Goal: Task Accomplishment & Management: Complete application form

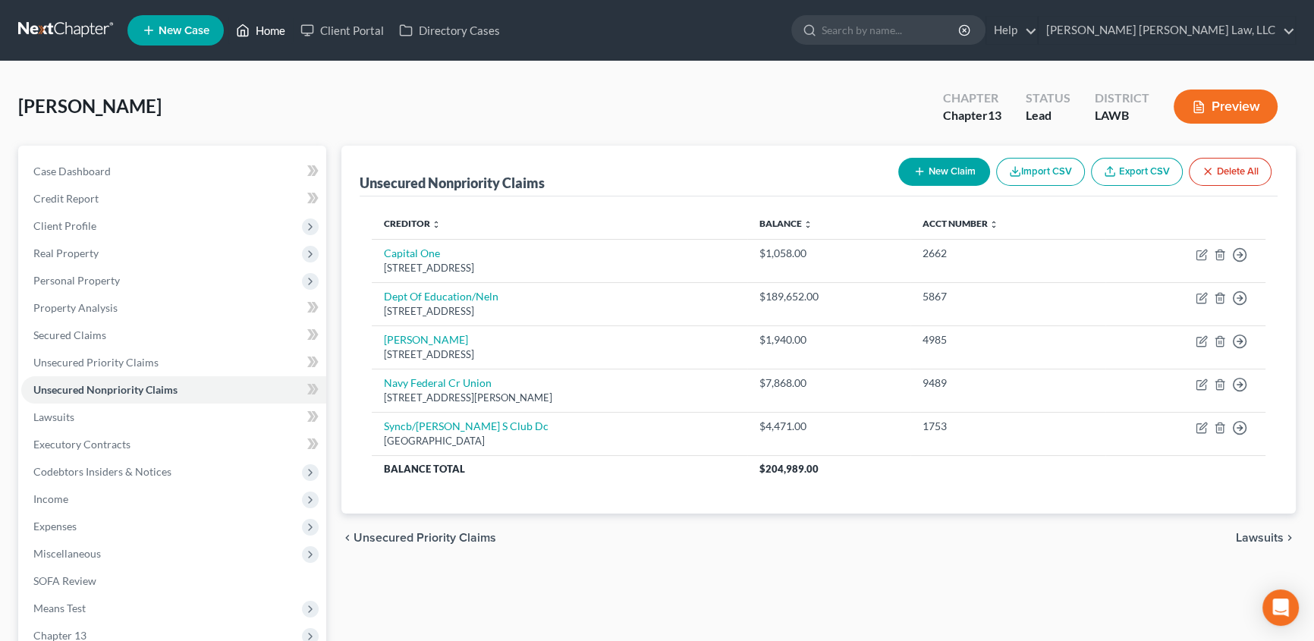
click at [258, 30] on link "Home" at bounding box center [260, 30] width 64 height 27
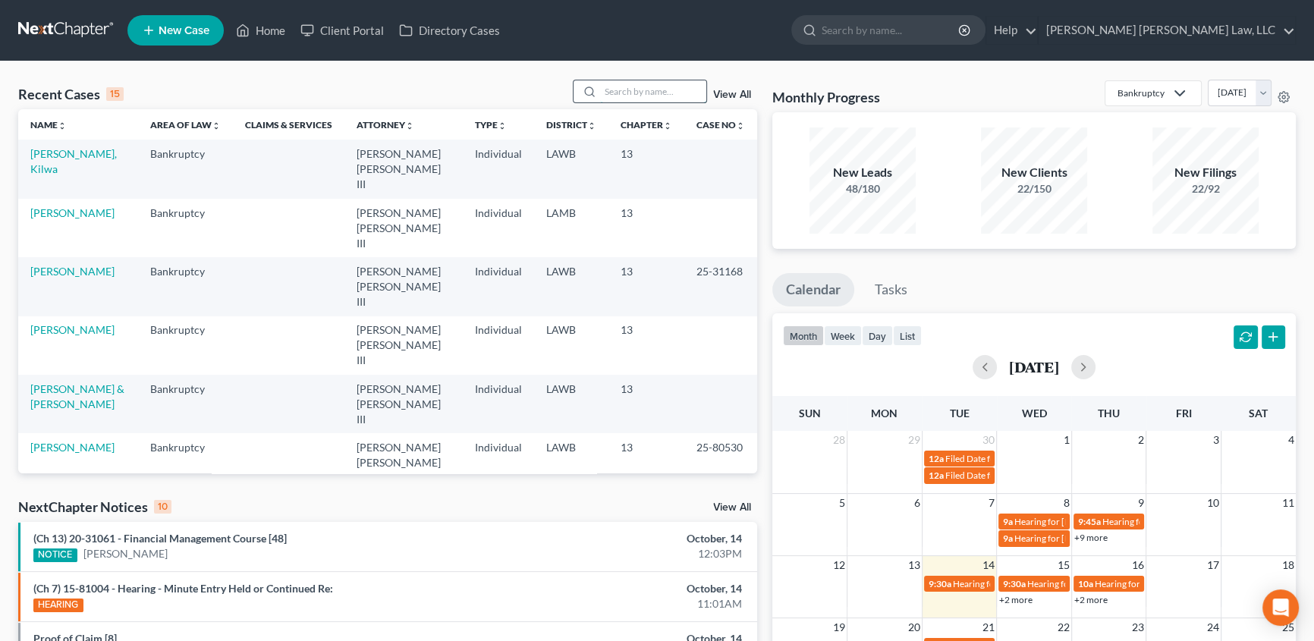
click at [659, 93] on input "search" at bounding box center [653, 91] width 106 height 22
type input "bail"
click at [68, 159] on link "[PERSON_NAME], [US_STATE]" at bounding box center [73, 161] width 86 height 28
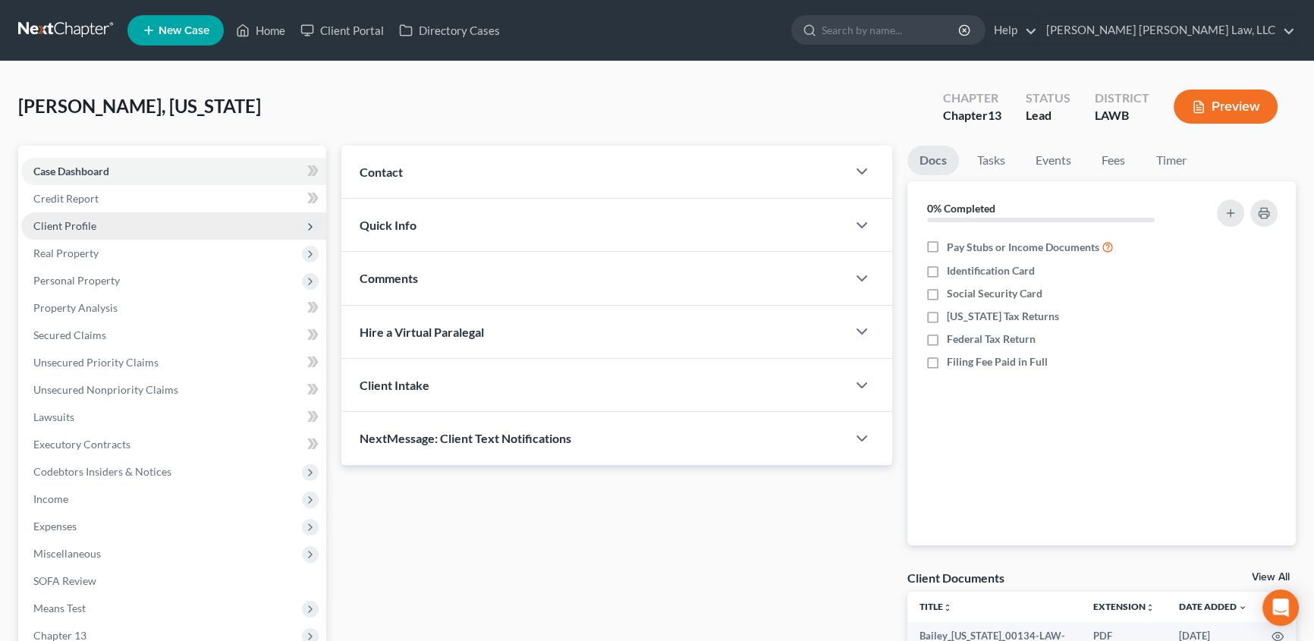
click at [76, 224] on span "Client Profile" at bounding box center [64, 225] width 63 height 13
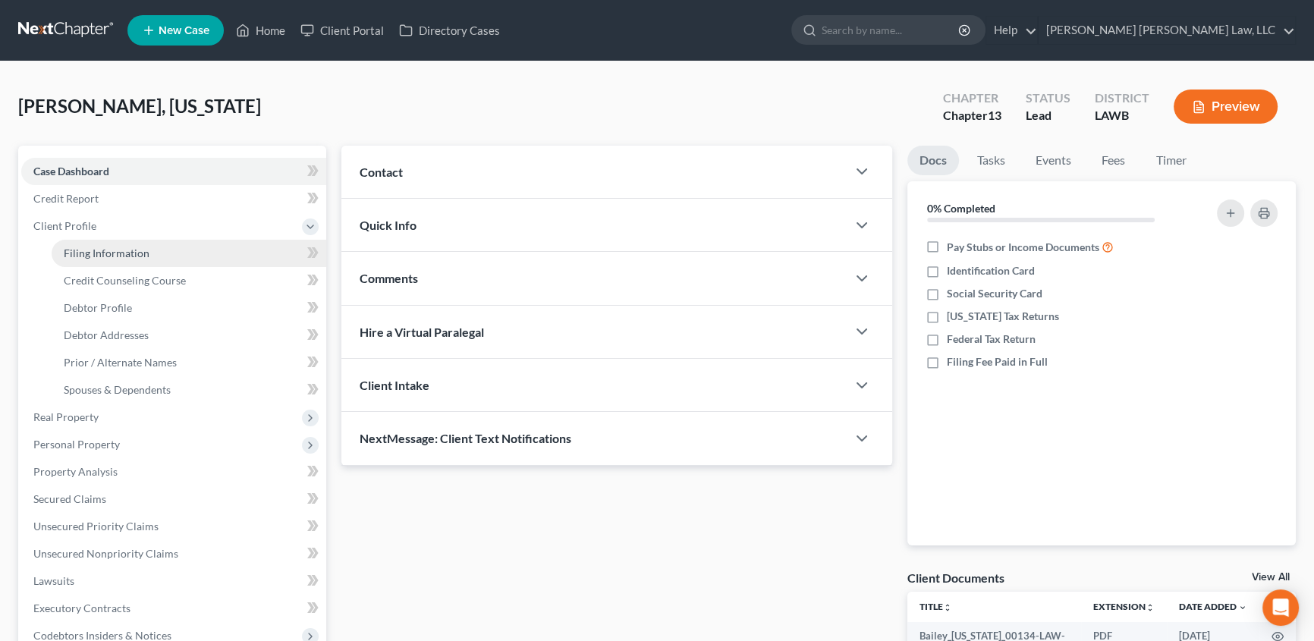
click at [112, 256] on span "Filing Information" at bounding box center [107, 253] width 86 height 13
select select "1"
select select "0"
select select "3"
select select "36"
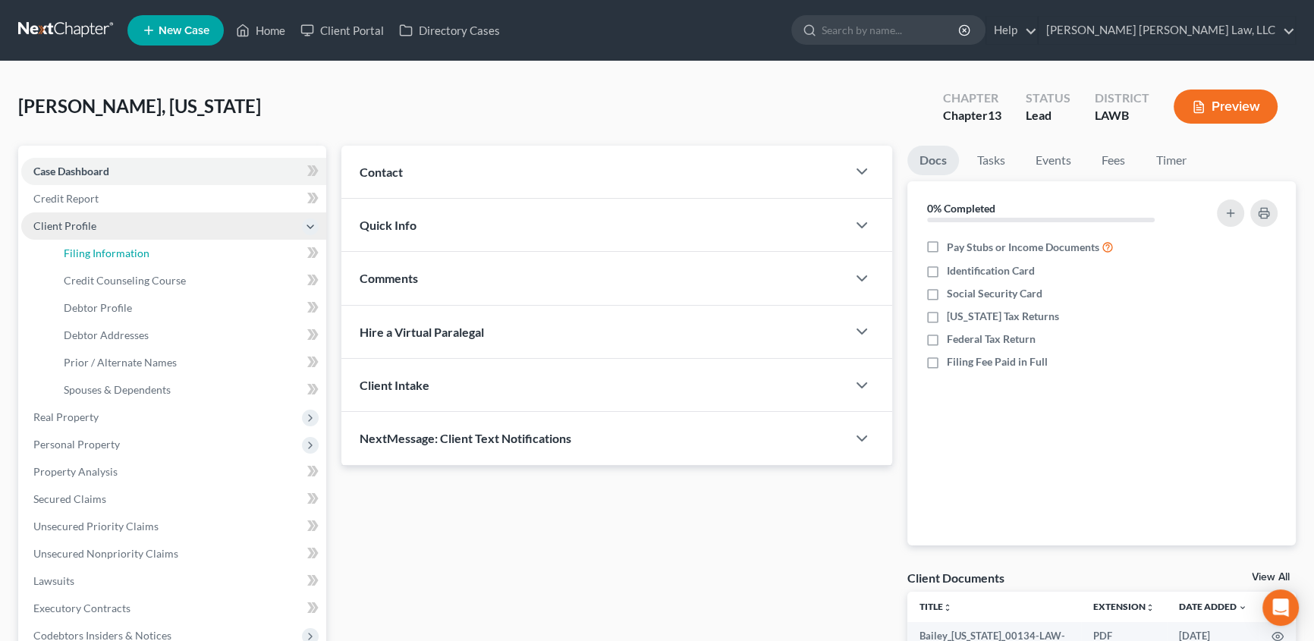
select select "0"
select select "19"
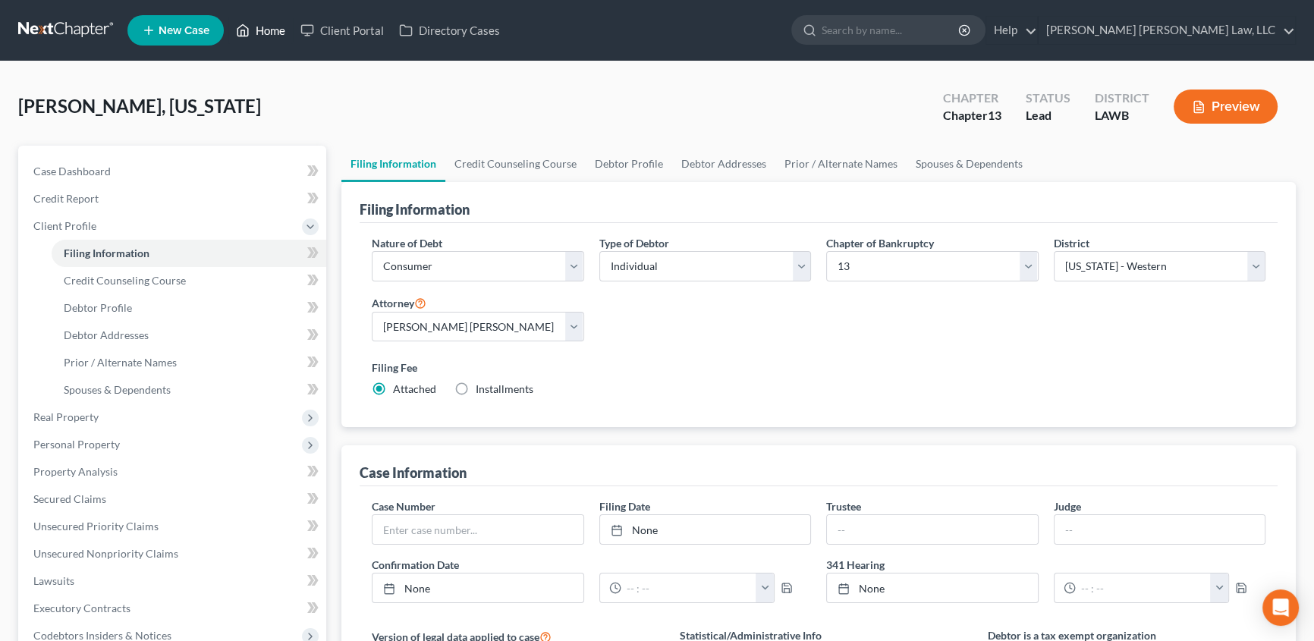
click at [276, 33] on link "Home" at bounding box center [260, 30] width 64 height 27
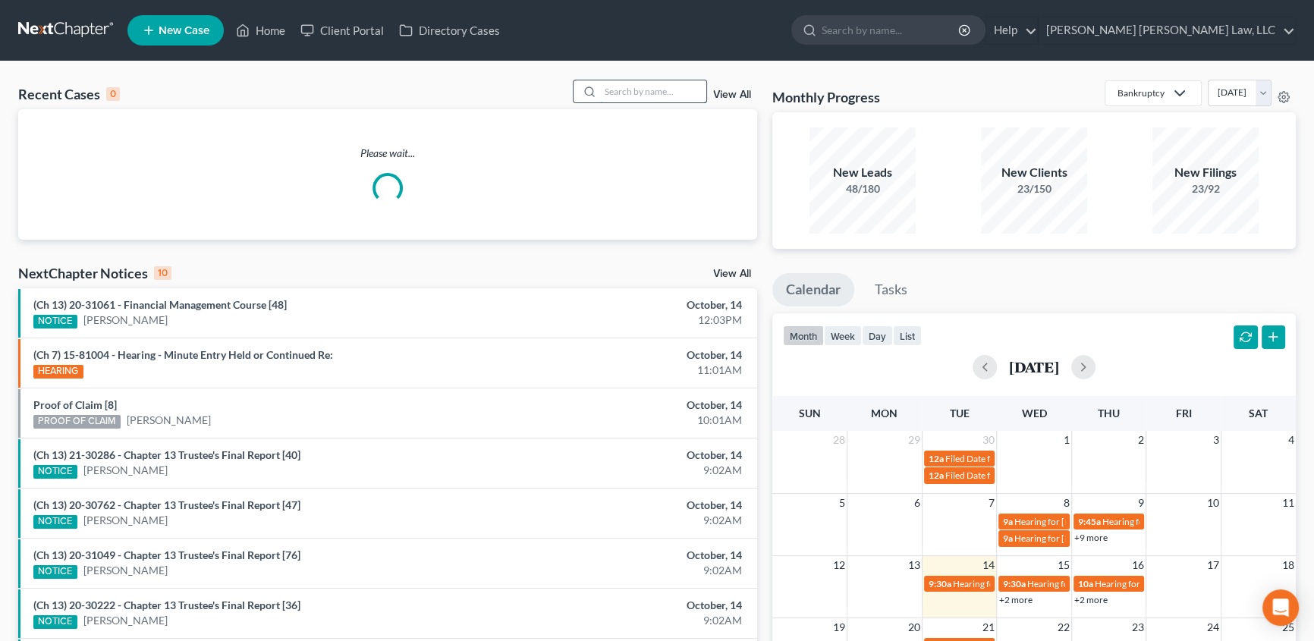
click at [627, 90] on input "search" at bounding box center [653, 91] width 106 height 22
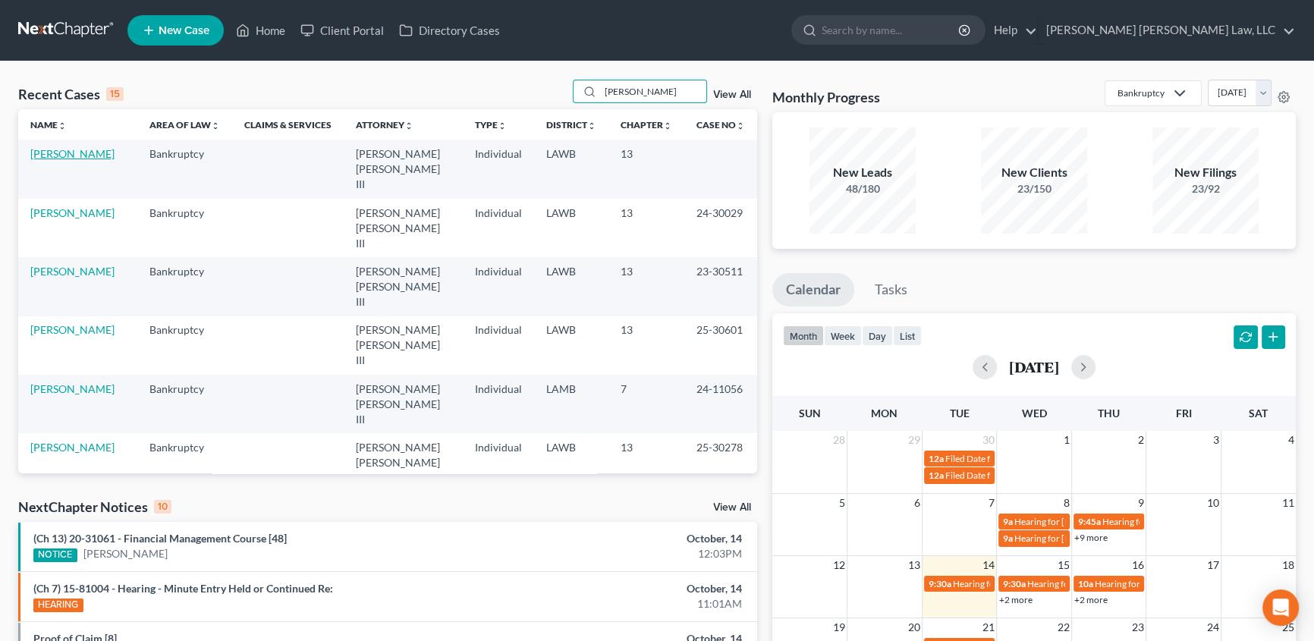
type input "[PERSON_NAME]"
click at [60, 159] on link "[PERSON_NAME]" at bounding box center [72, 153] width 84 height 13
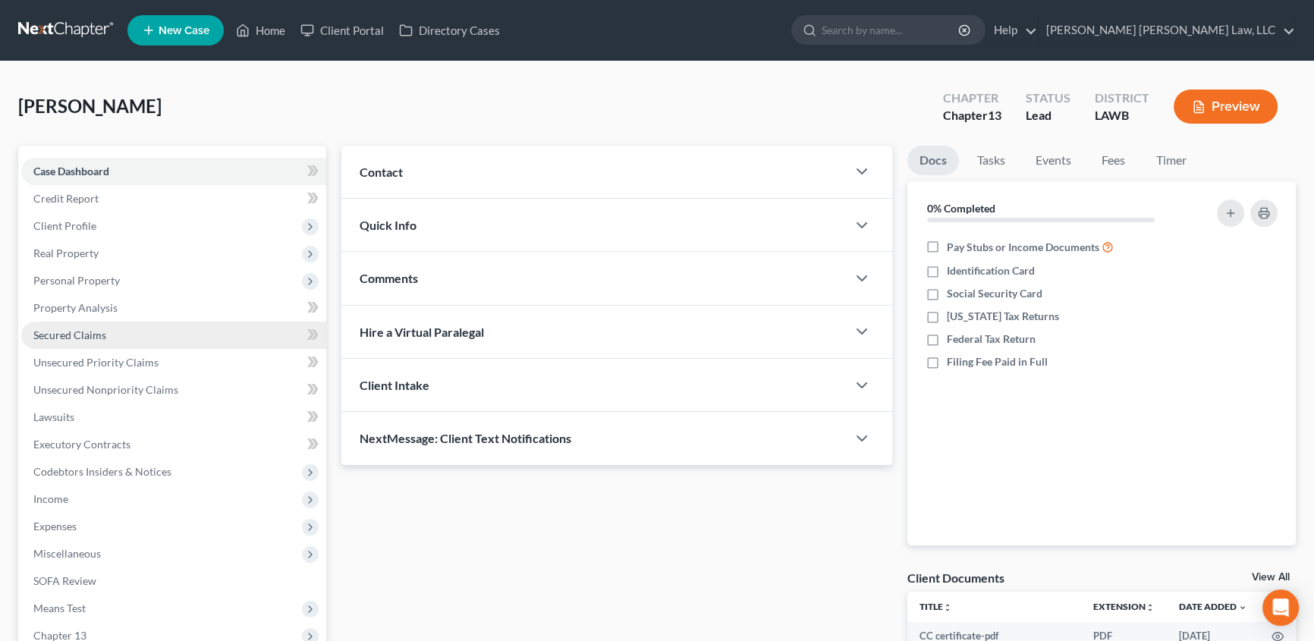
click at [59, 330] on span "Secured Claims" at bounding box center [69, 334] width 73 height 13
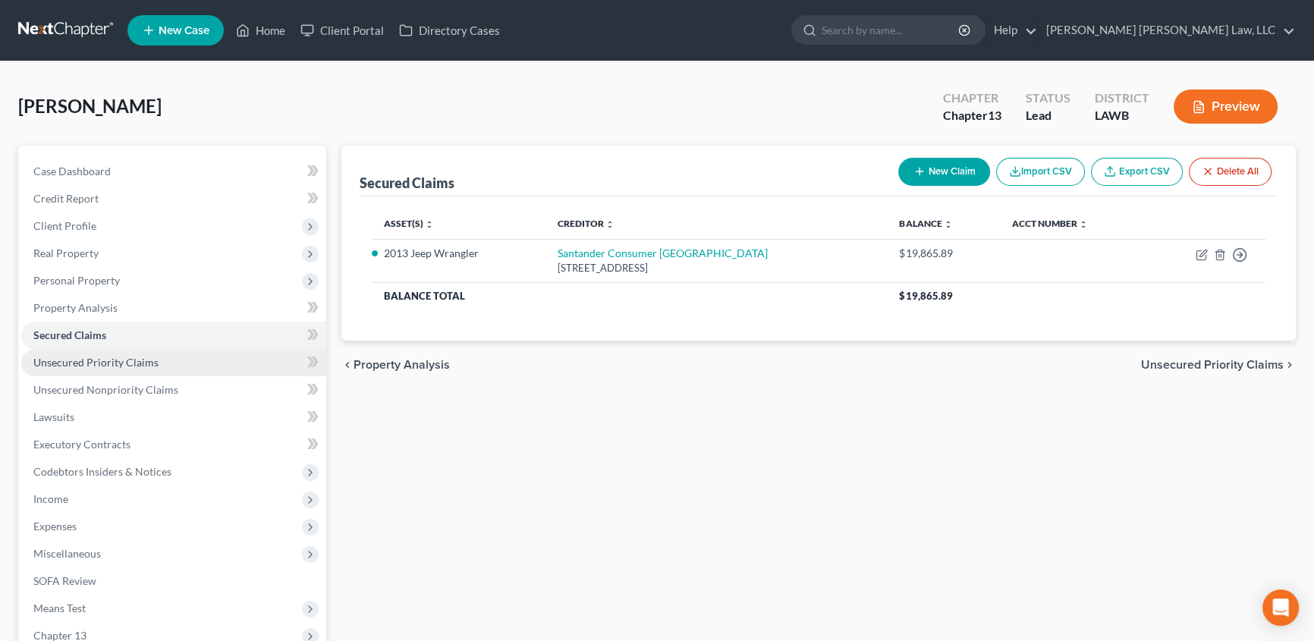
click at [65, 363] on span "Unsecured Priority Claims" at bounding box center [95, 362] width 125 height 13
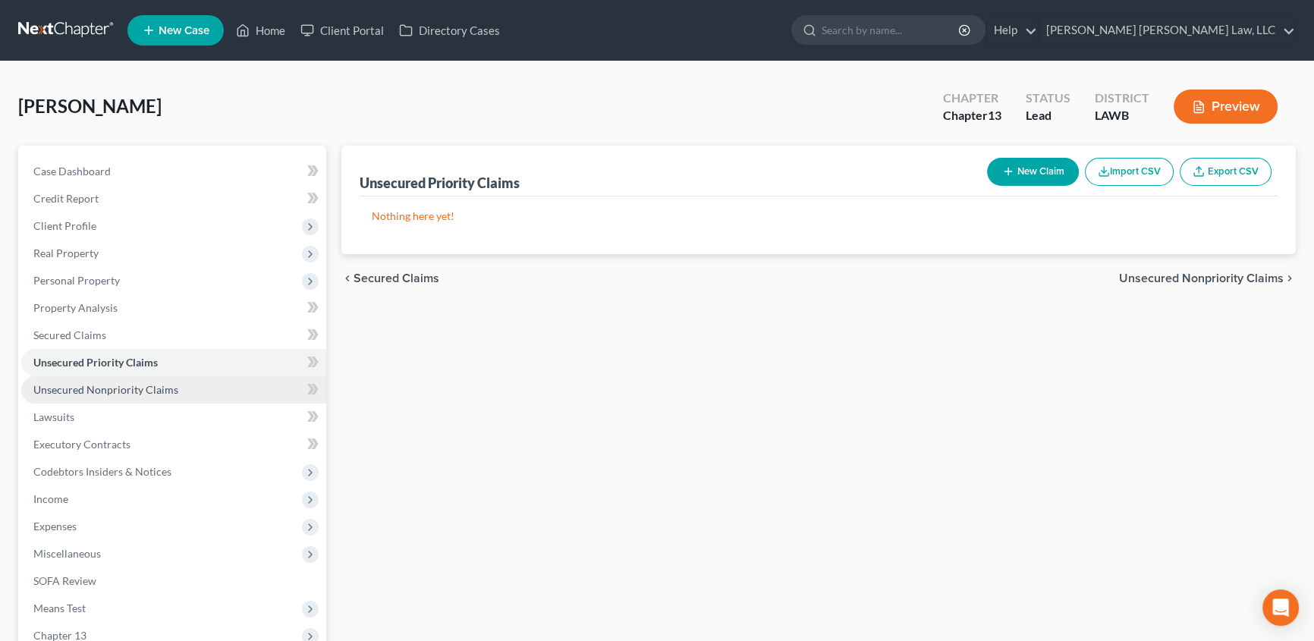
click at [105, 384] on span "Unsecured Nonpriority Claims" at bounding box center [105, 389] width 145 height 13
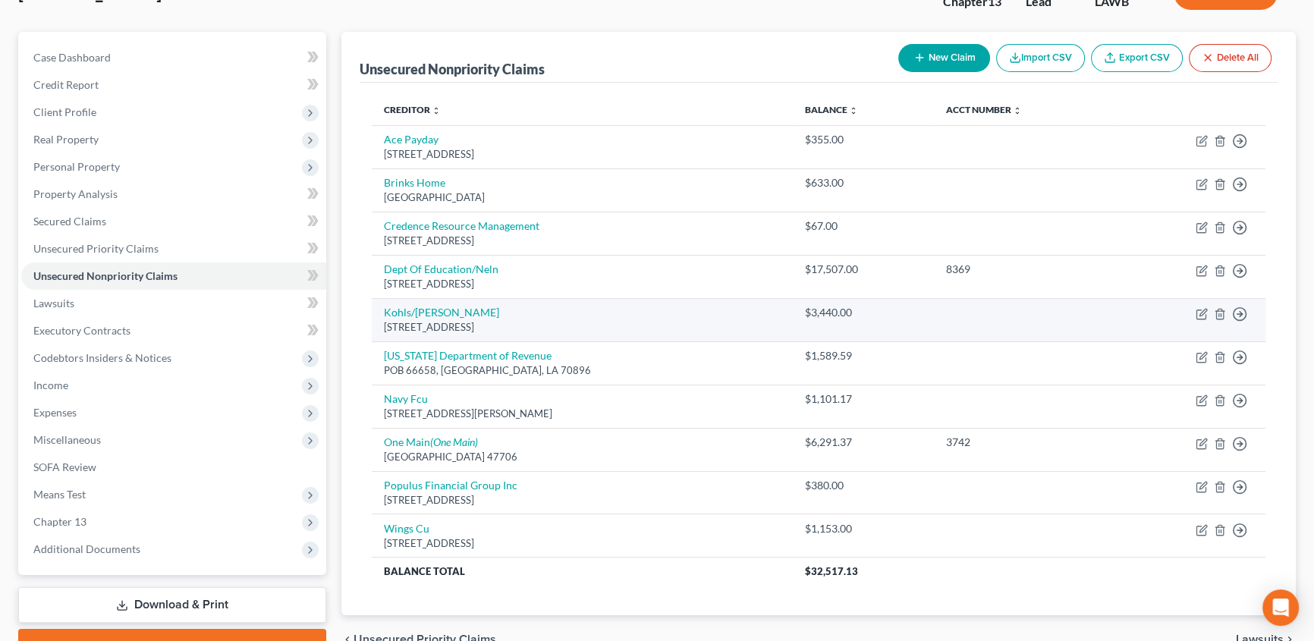
scroll to position [137, 0]
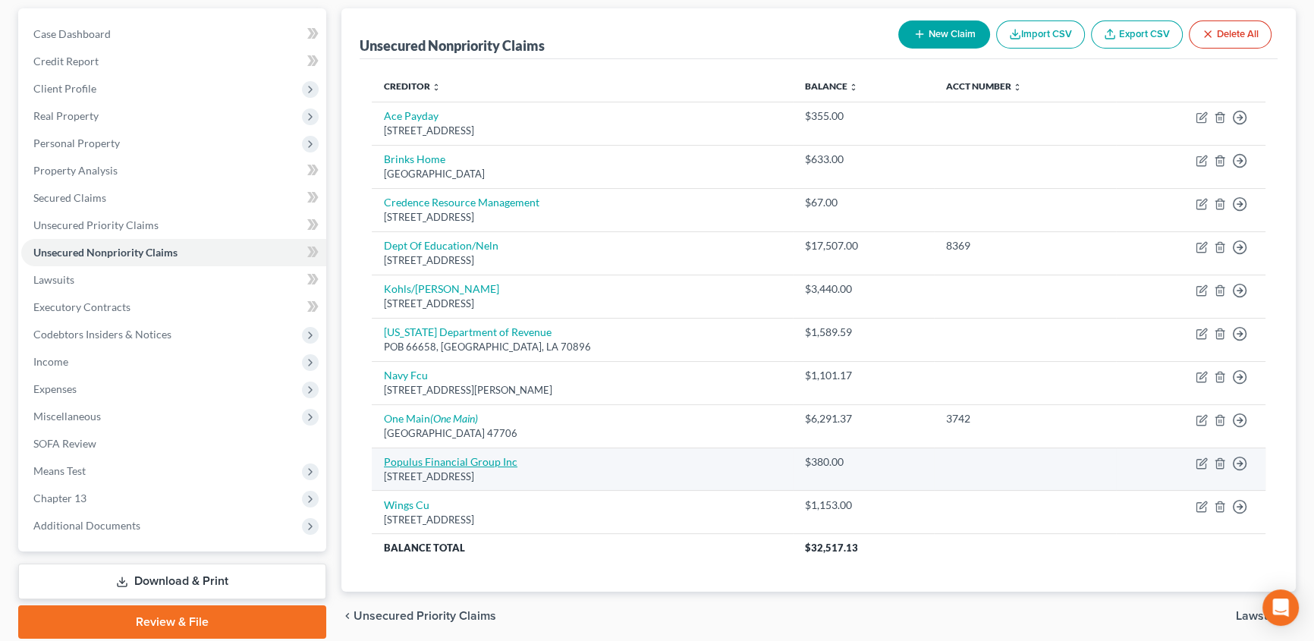
click at [440, 465] on link "Populus Financial Group Inc" at bounding box center [451, 461] width 134 height 13
select select "50"
select select "1"
select select "0"
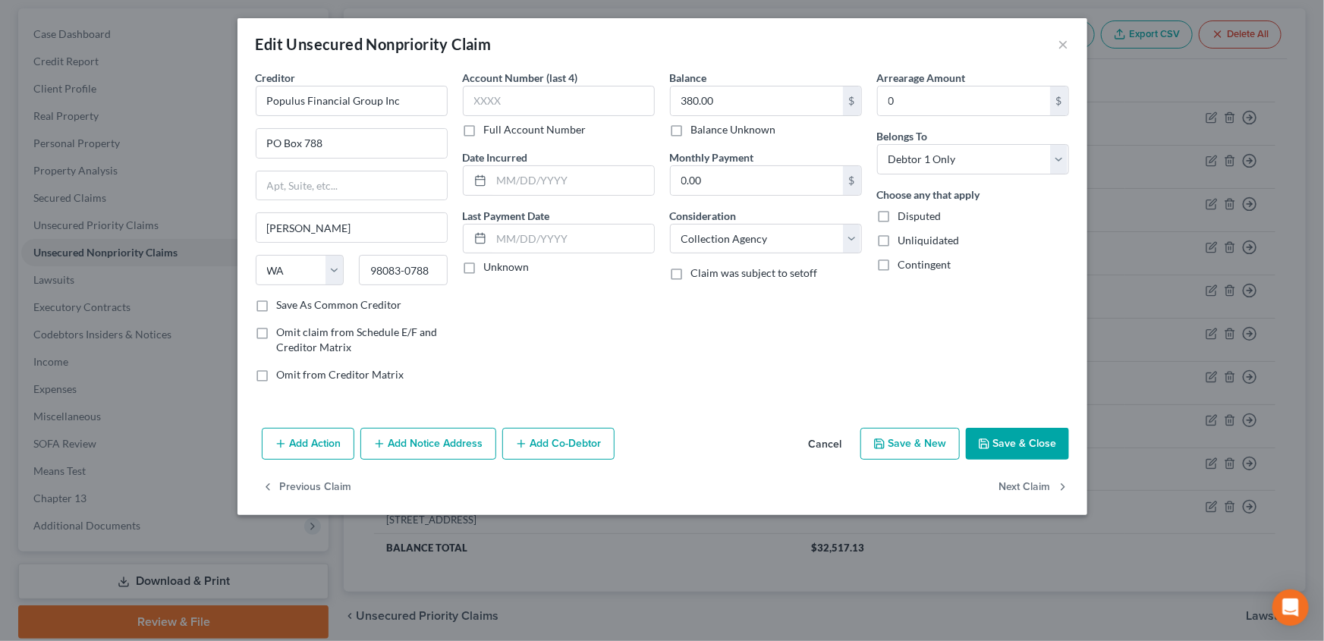
click at [1005, 445] on button "Save & Close" at bounding box center [1017, 444] width 103 height 32
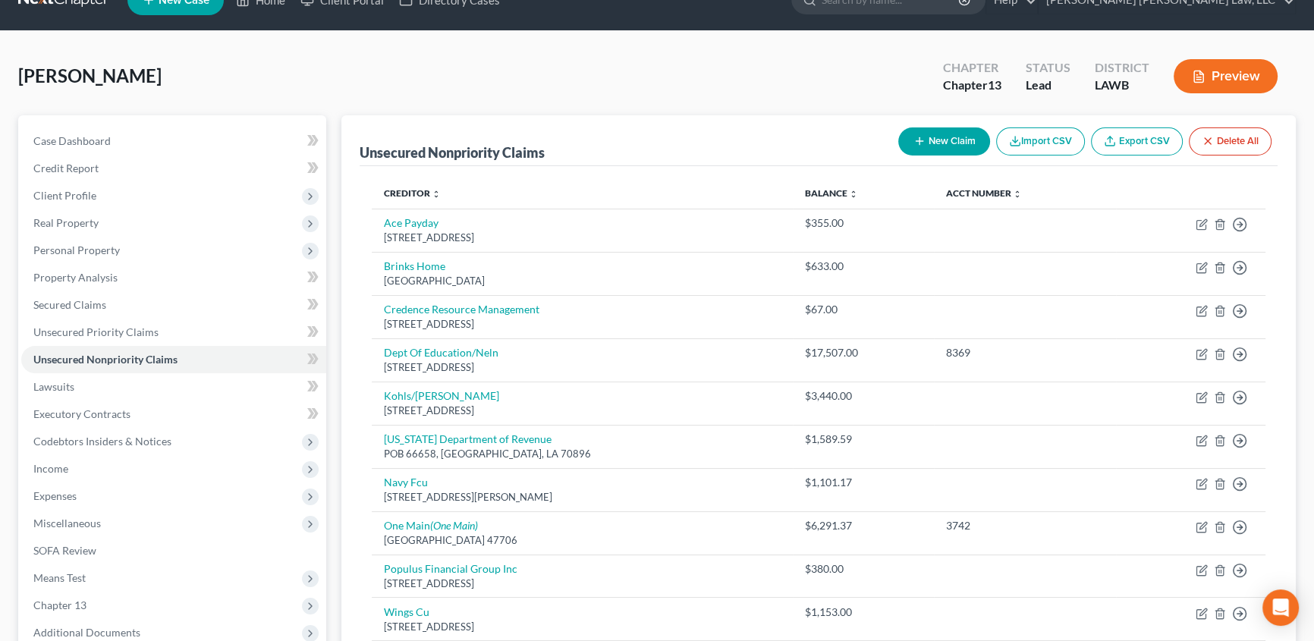
scroll to position [0, 0]
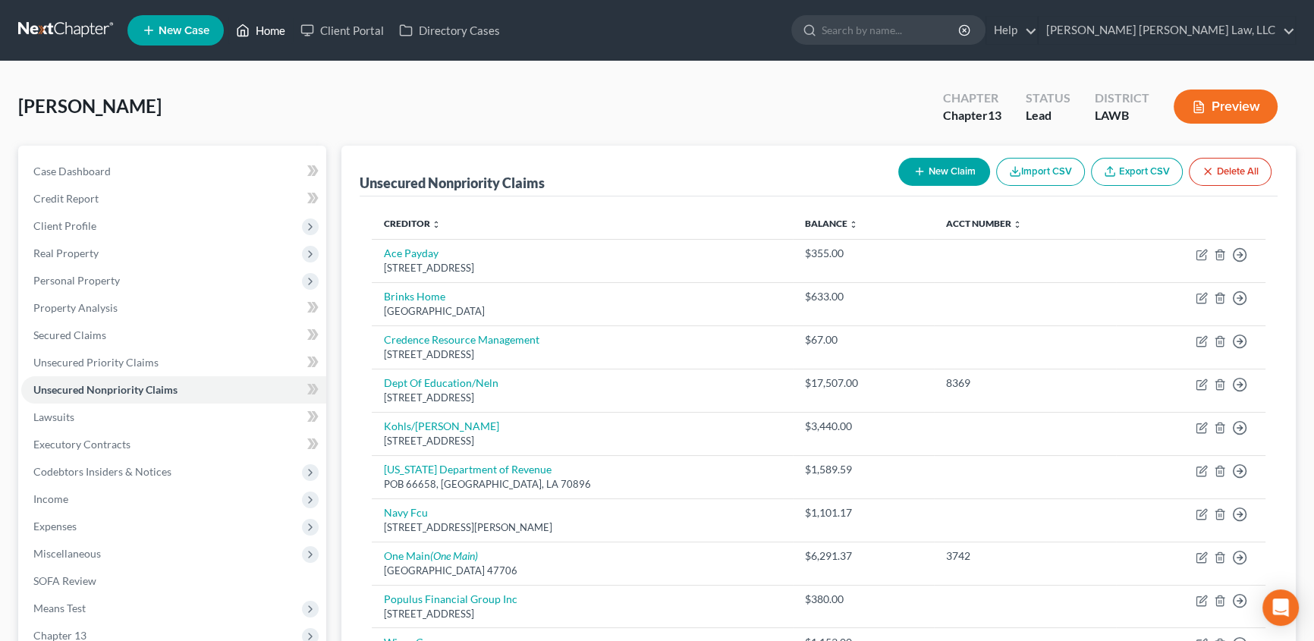
click at [258, 24] on link "Home" at bounding box center [260, 30] width 64 height 27
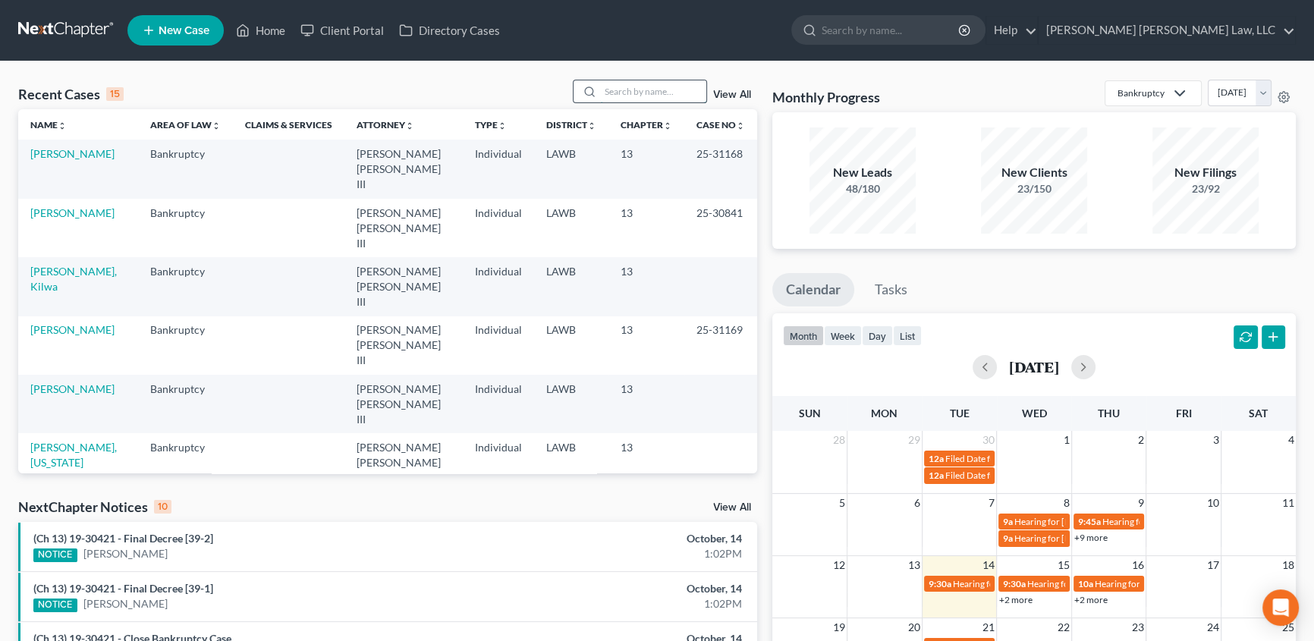
click at [634, 92] on input "search" at bounding box center [653, 91] width 106 height 22
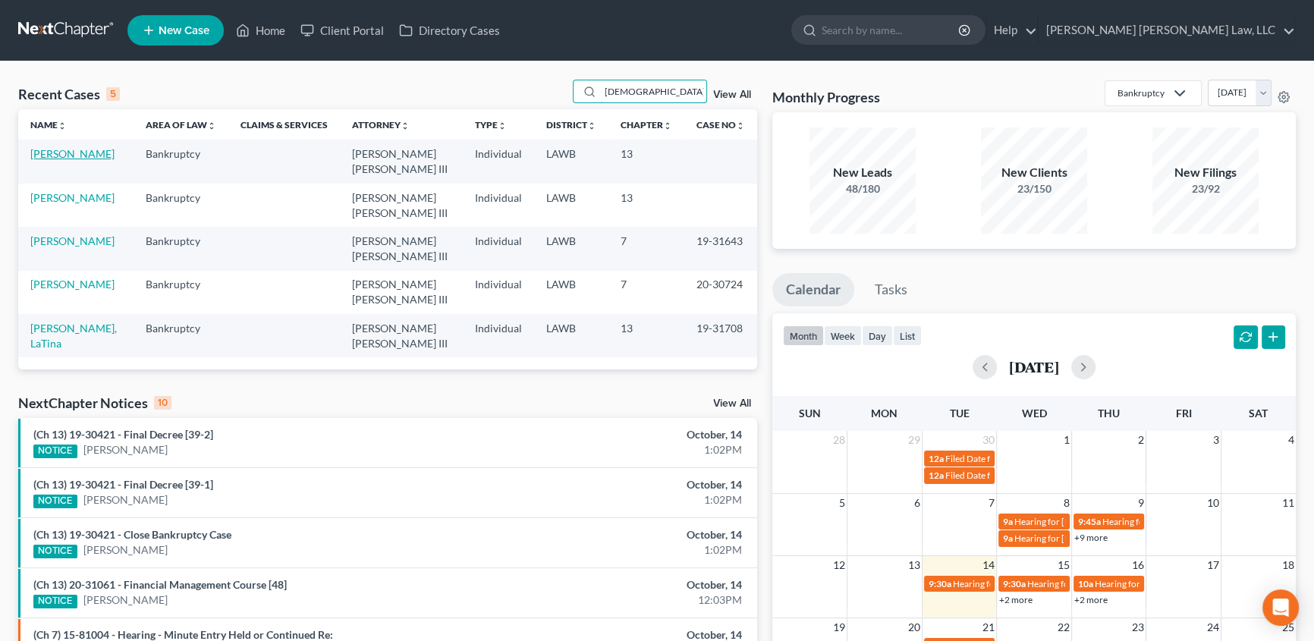
type input "[DEMOGRAPHIC_DATA]"
click at [53, 159] on link "[PERSON_NAME]" at bounding box center [72, 153] width 84 height 13
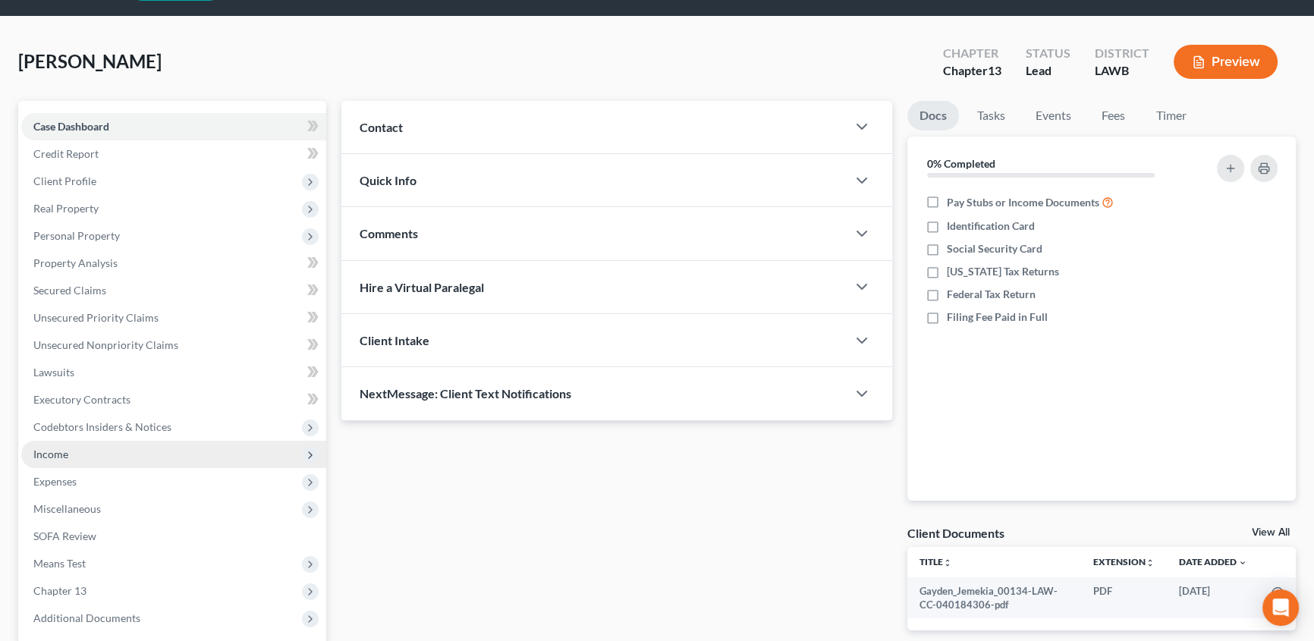
scroll to position [68, 0]
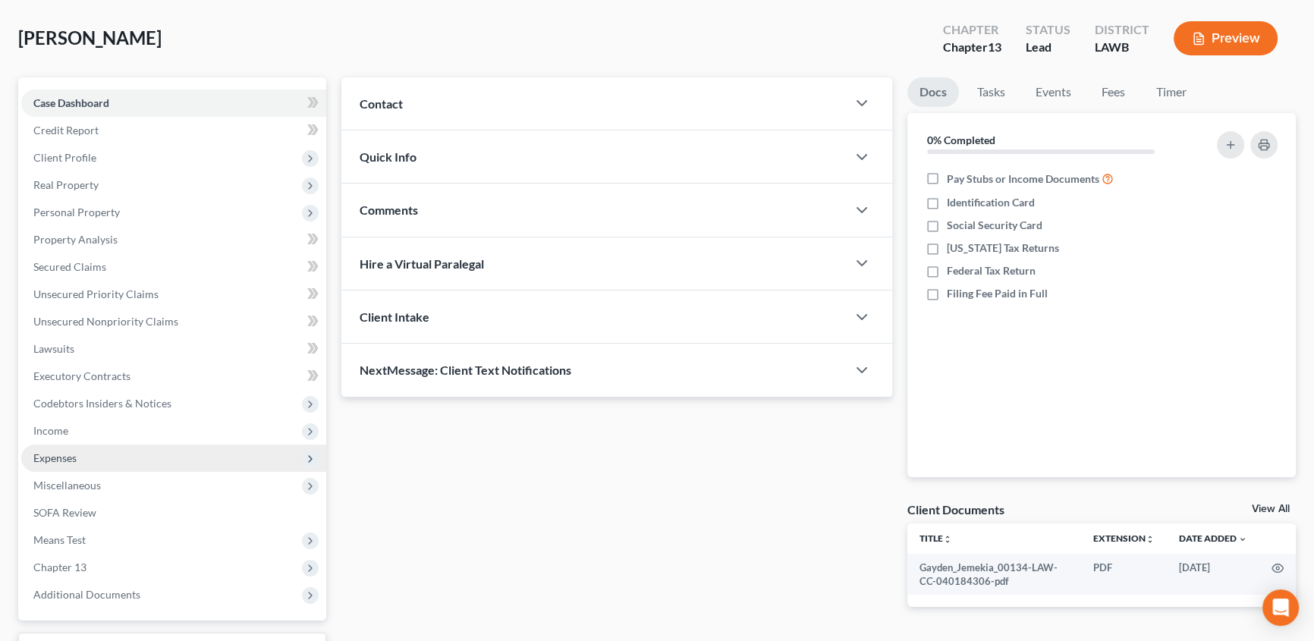
click at [77, 457] on span "Expenses" at bounding box center [173, 458] width 305 height 27
click at [80, 482] on span "Miscellaneous" at bounding box center [67, 485] width 68 height 13
click at [63, 445] on span "Expenses" at bounding box center [173, 458] width 305 height 27
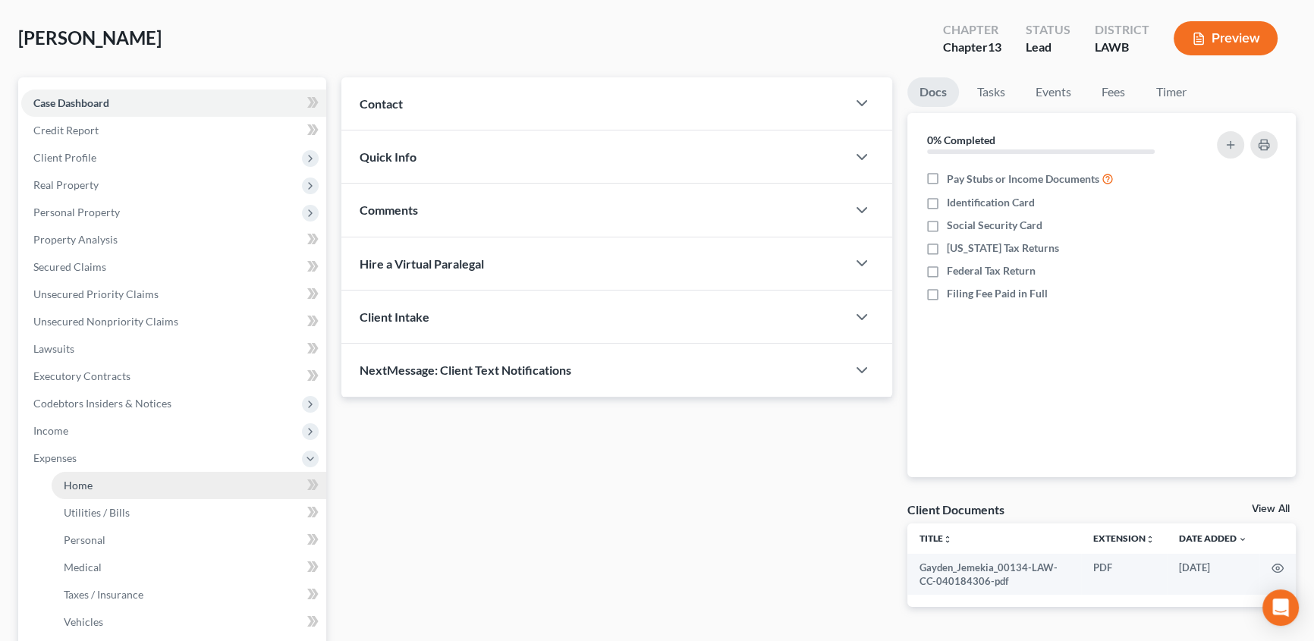
click at [65, 479] on span "Home" at bounding box center [78, 485] width 29 height 13
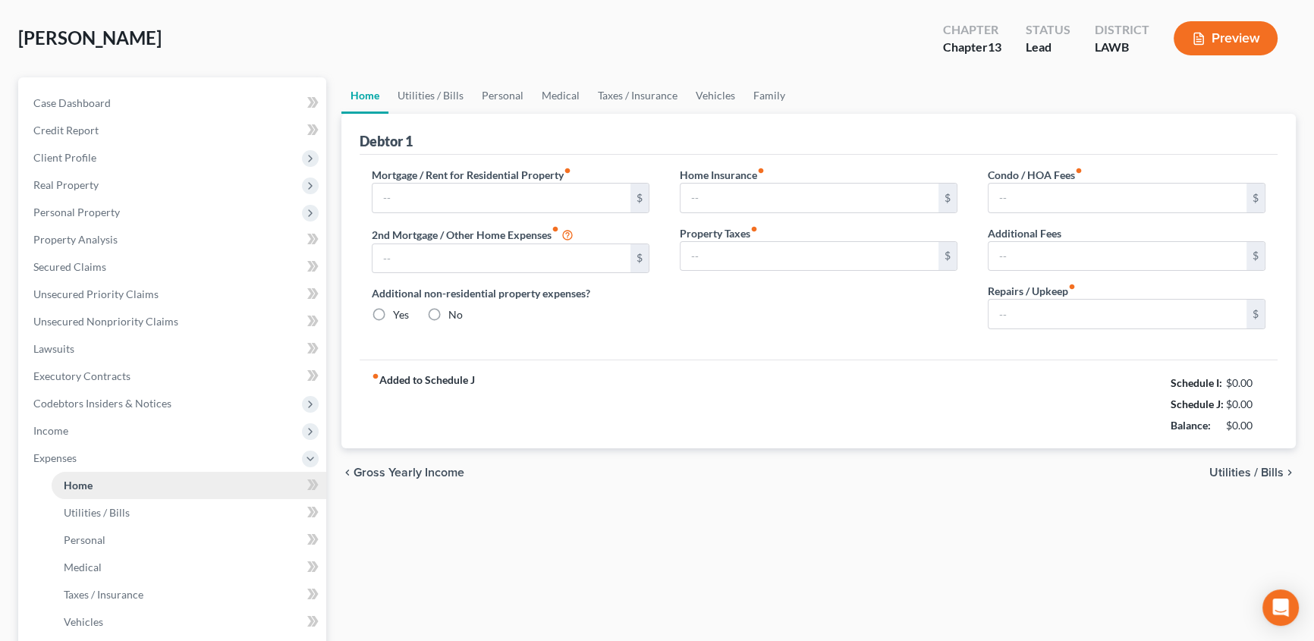
scroll to position [2, 0]
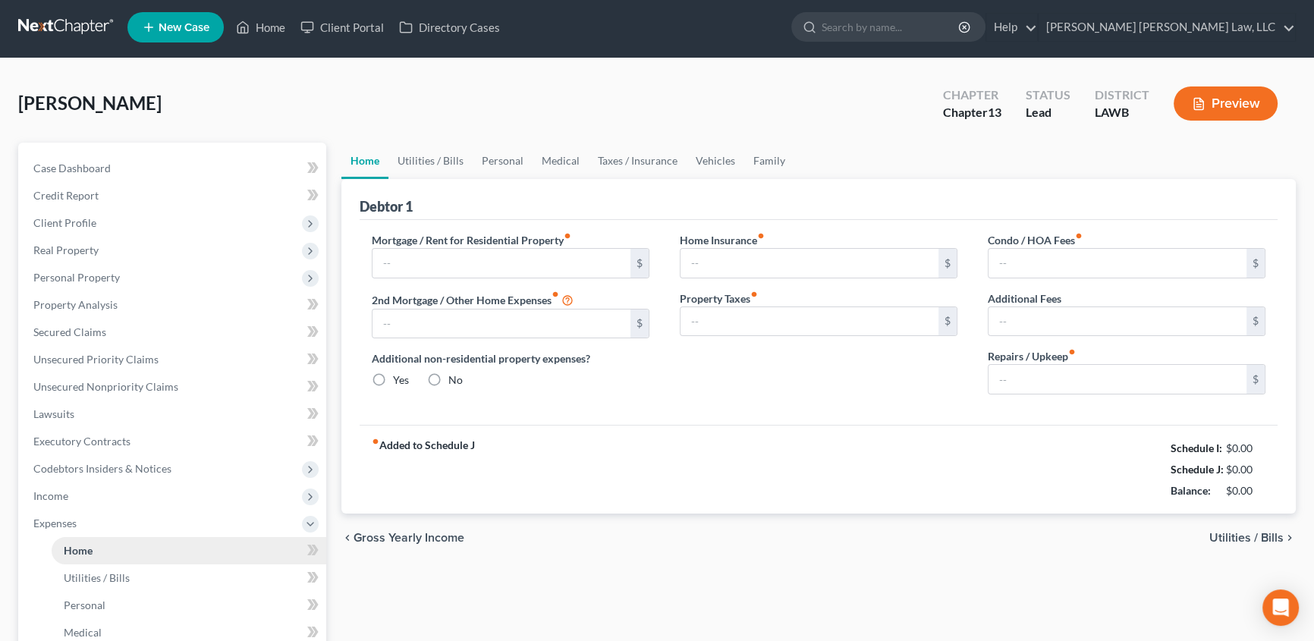
type input "800.00"
type input "0.00"
radio input "true"
type input "0.00"
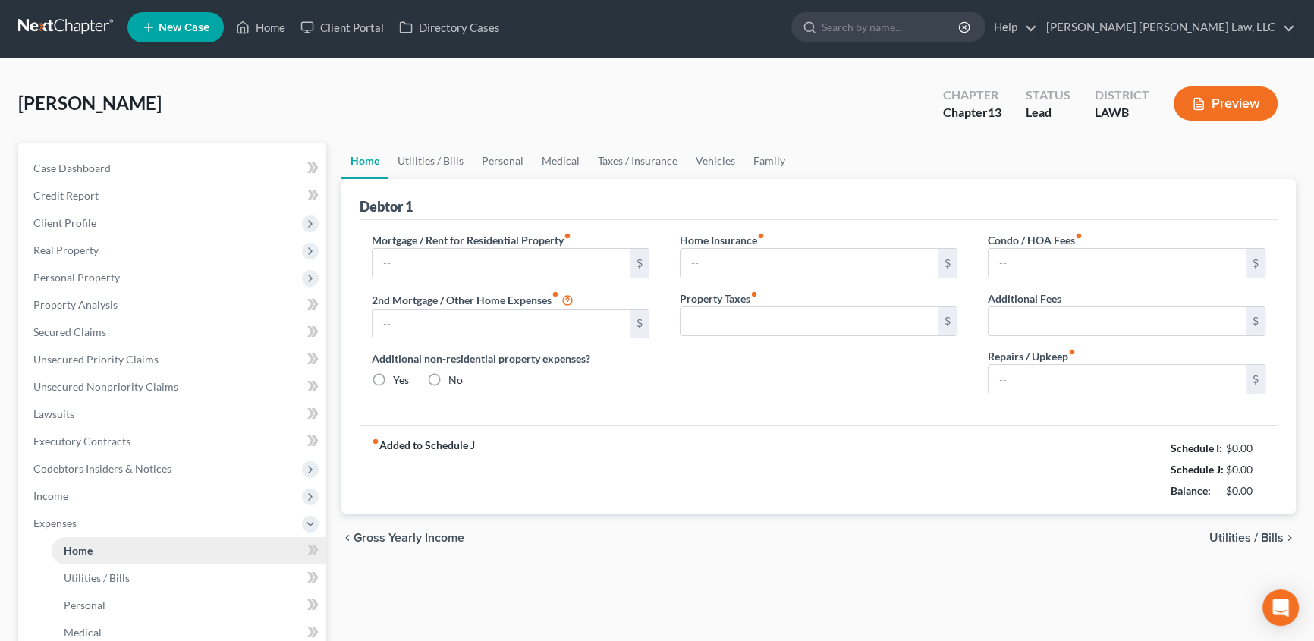
type input "0.00"
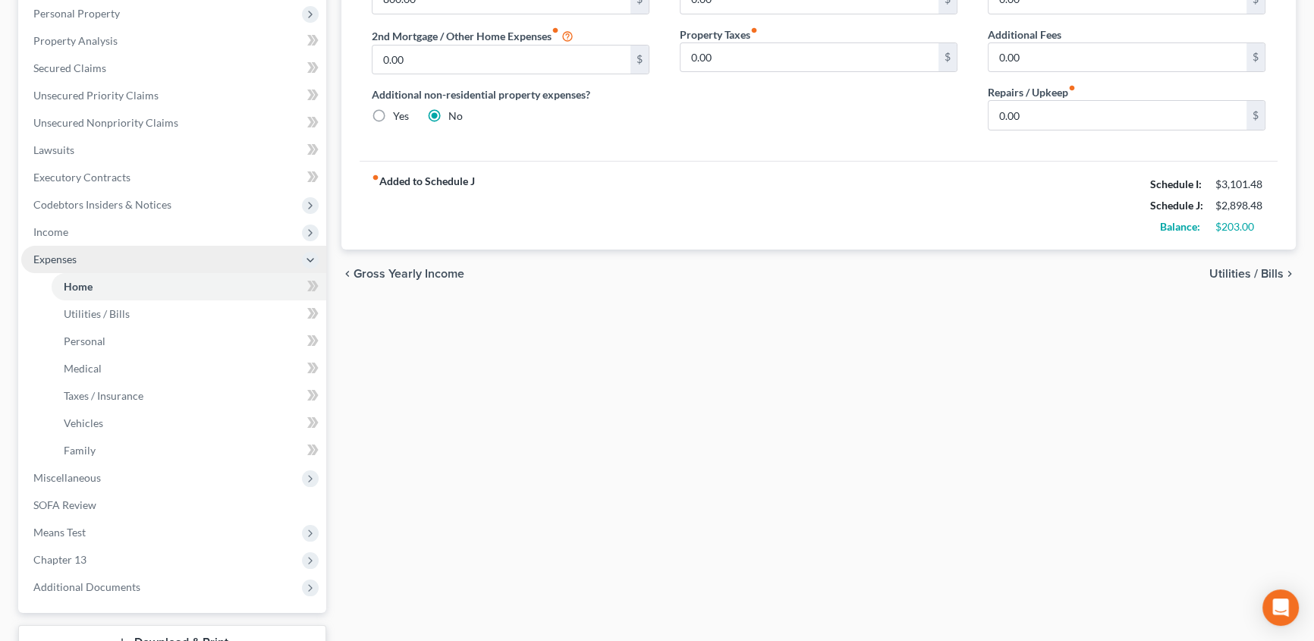
scroll to position [275, 0]
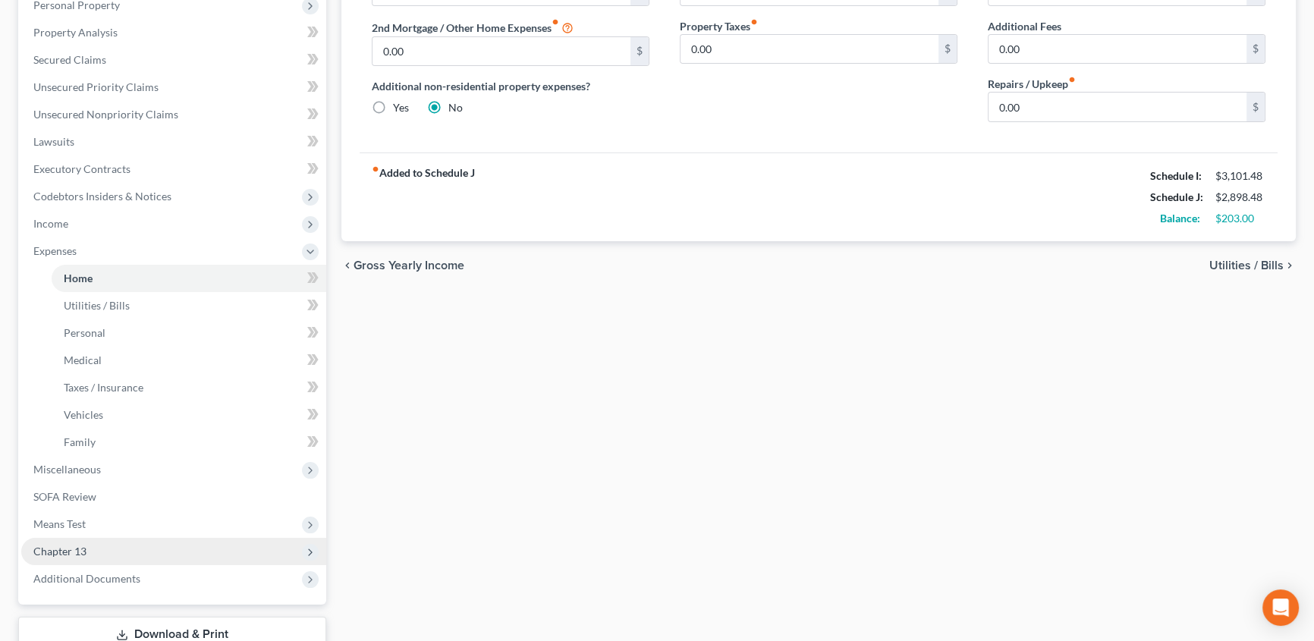
click at [74, 555] on span "Chapter 13" at bounding box center [173, 551] width 305 height 27
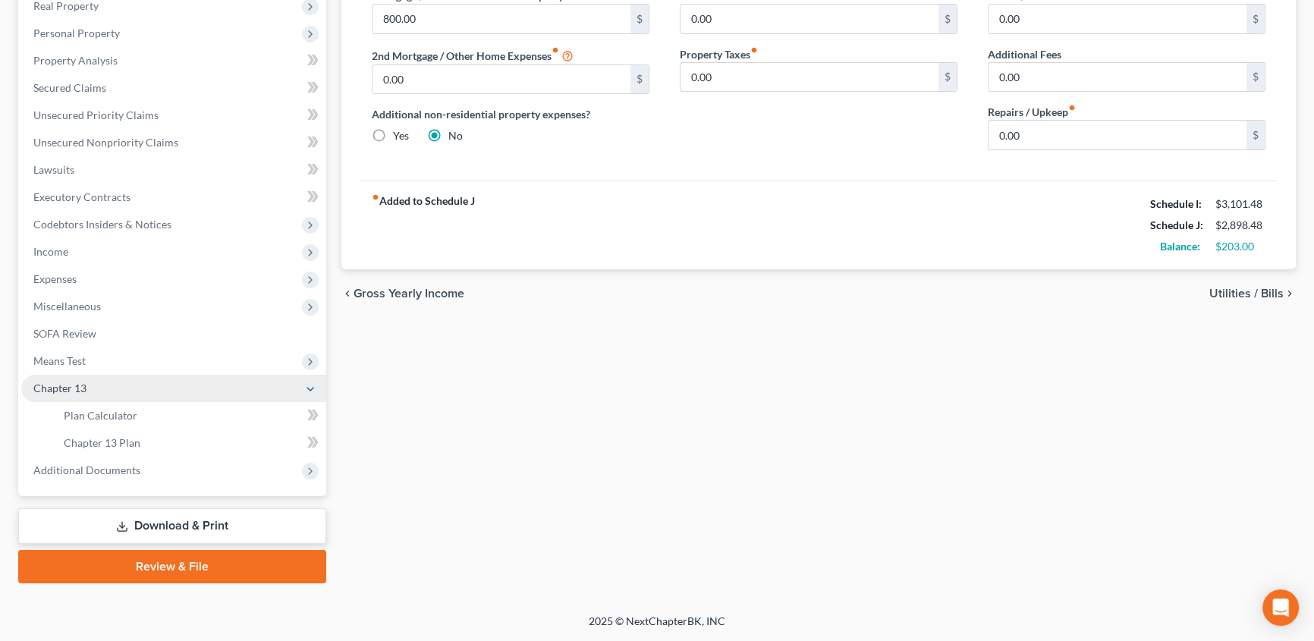
scroll to position [246, 0]
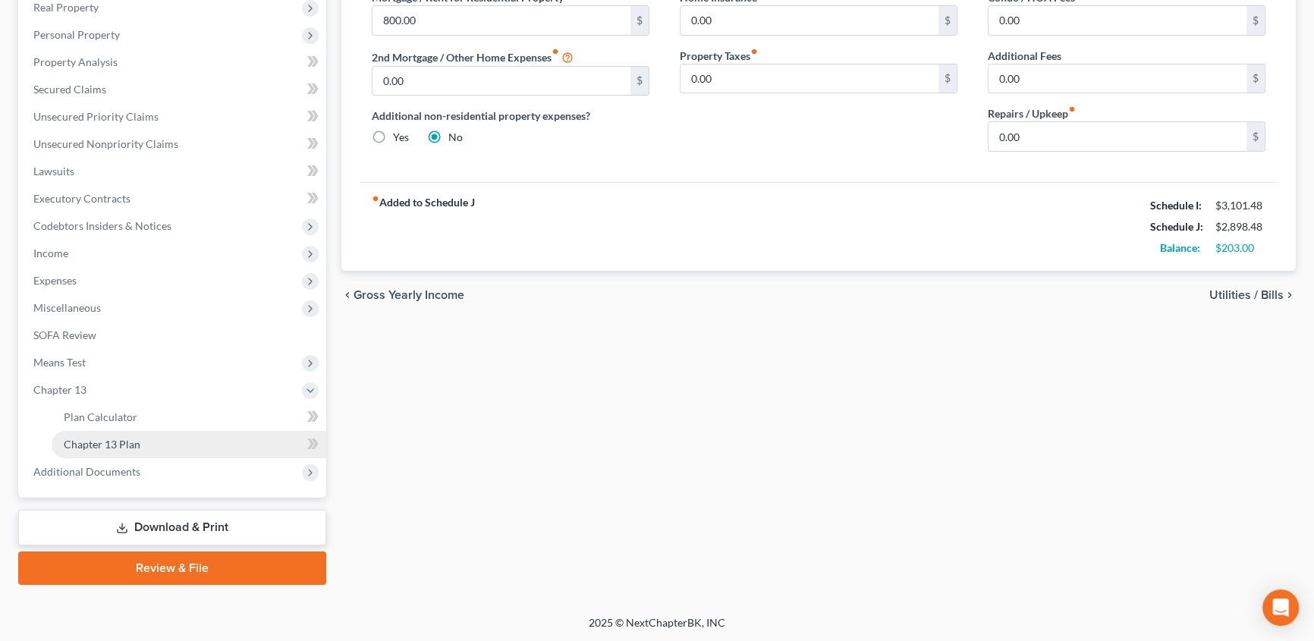
click at [107, 448] on span "Chapter 13 Plan" at bounding box center [102, 444] width 77 height 13
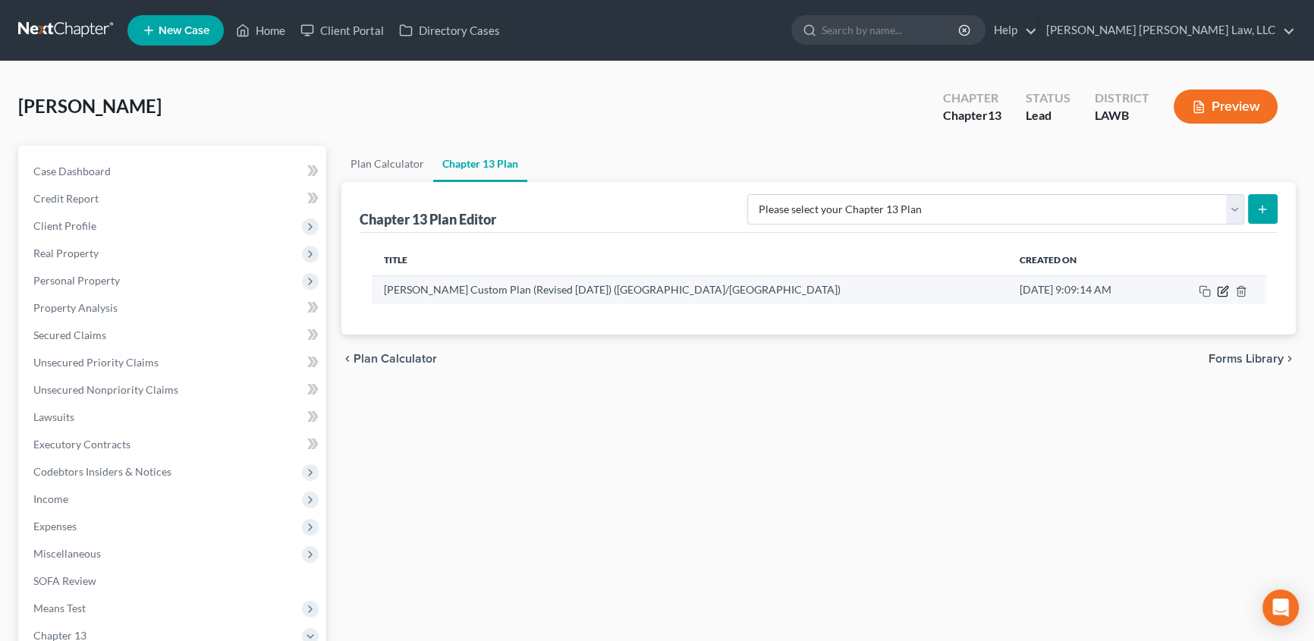
click at [1221, 288] on icon "button" at bounding box center [1224, 289] width 7 height 7
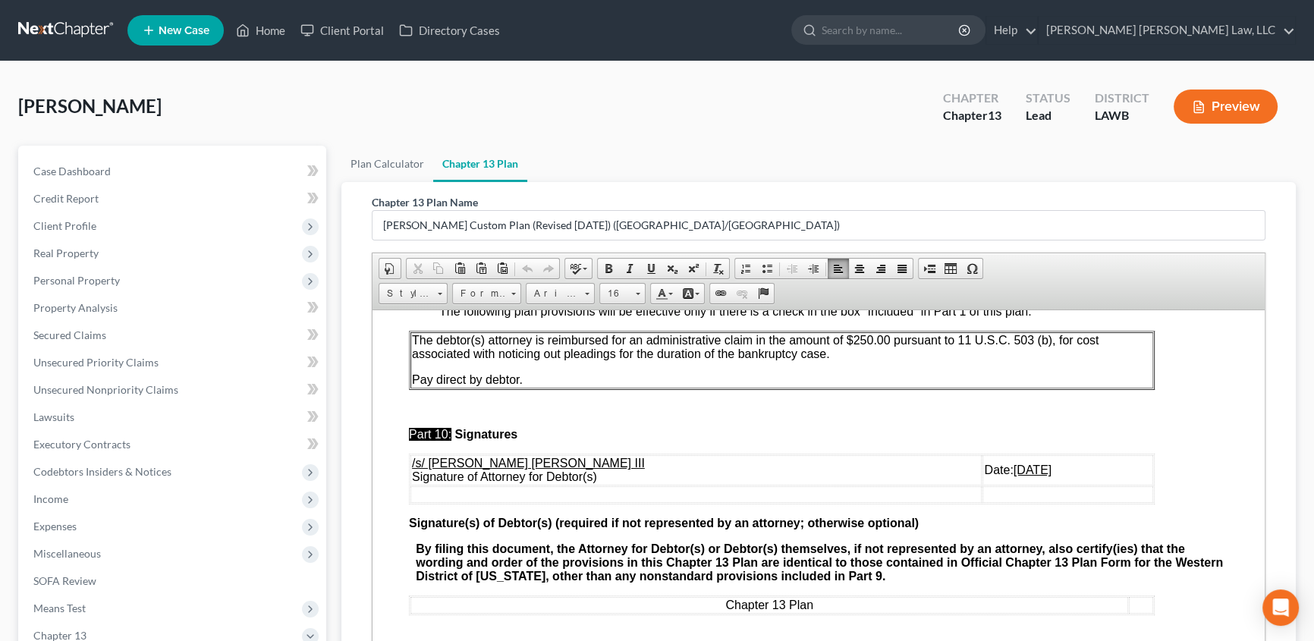
scroll to position [4938, 0]
click at [432, 372] on span "Pay direct by debtor." at bounding box center [467, 378] width 111 height 13
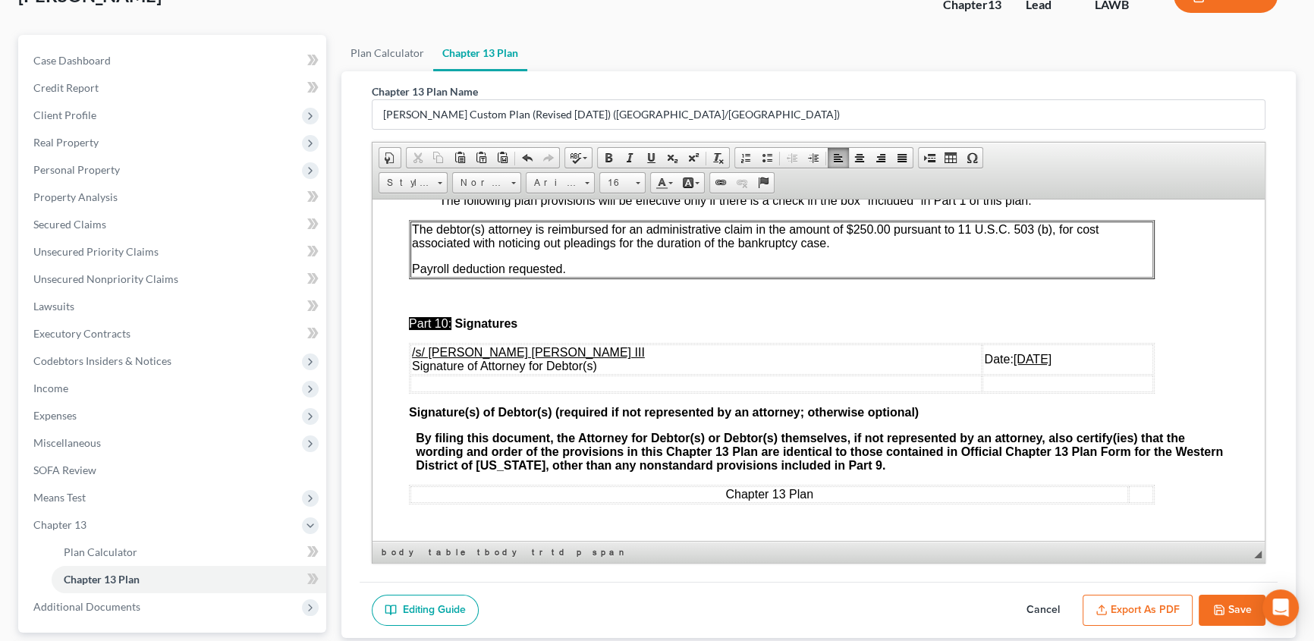
scroll to position [177, 0]
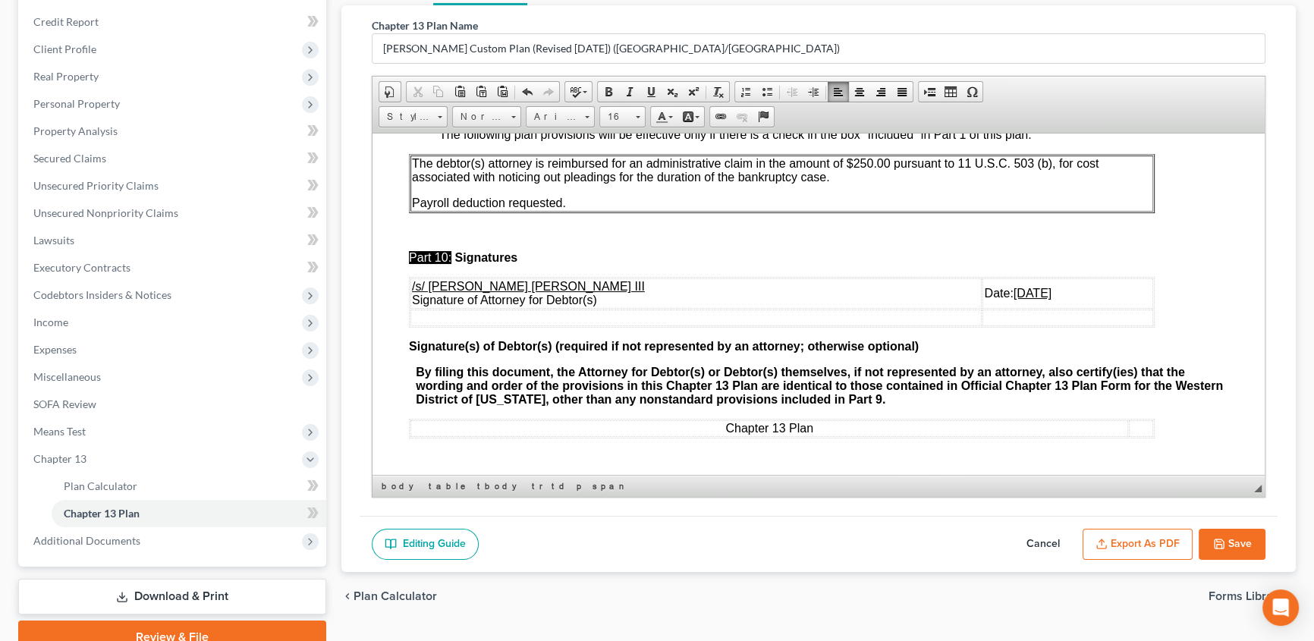
click at [1221, 545] on polyline "button" at bounding box center [1218, 547] width 5 height 4
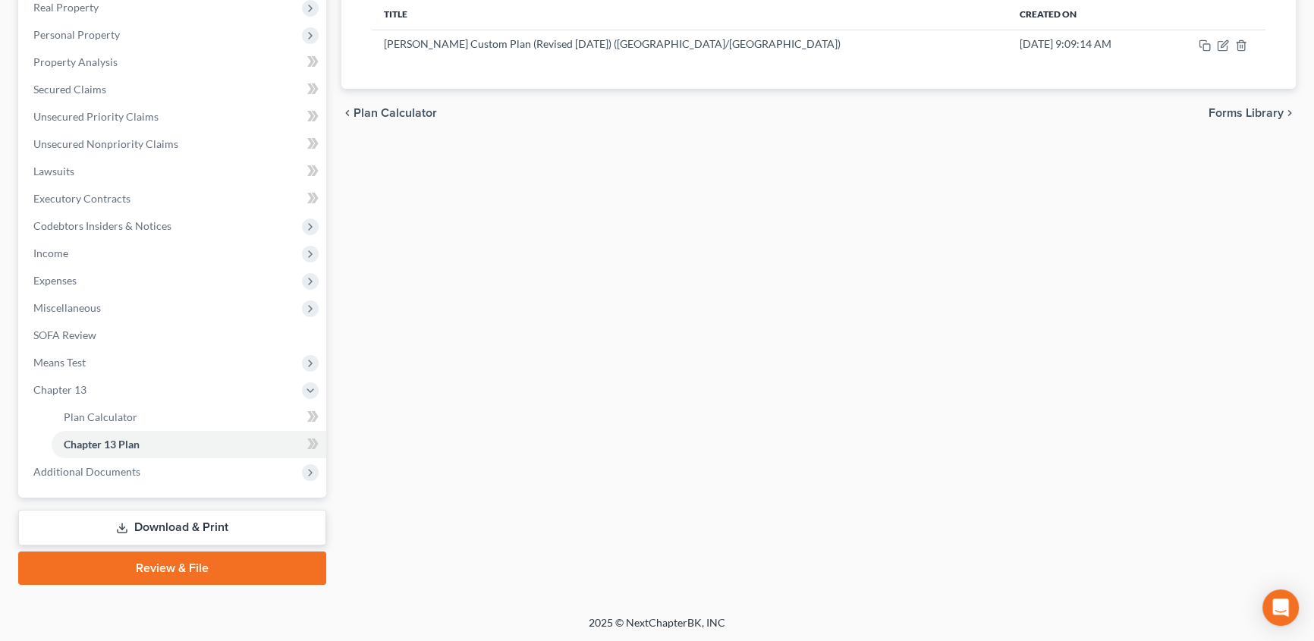
click at [178, 567] on link "Review & File" at bounding box center [172, 567] width 308 height 33
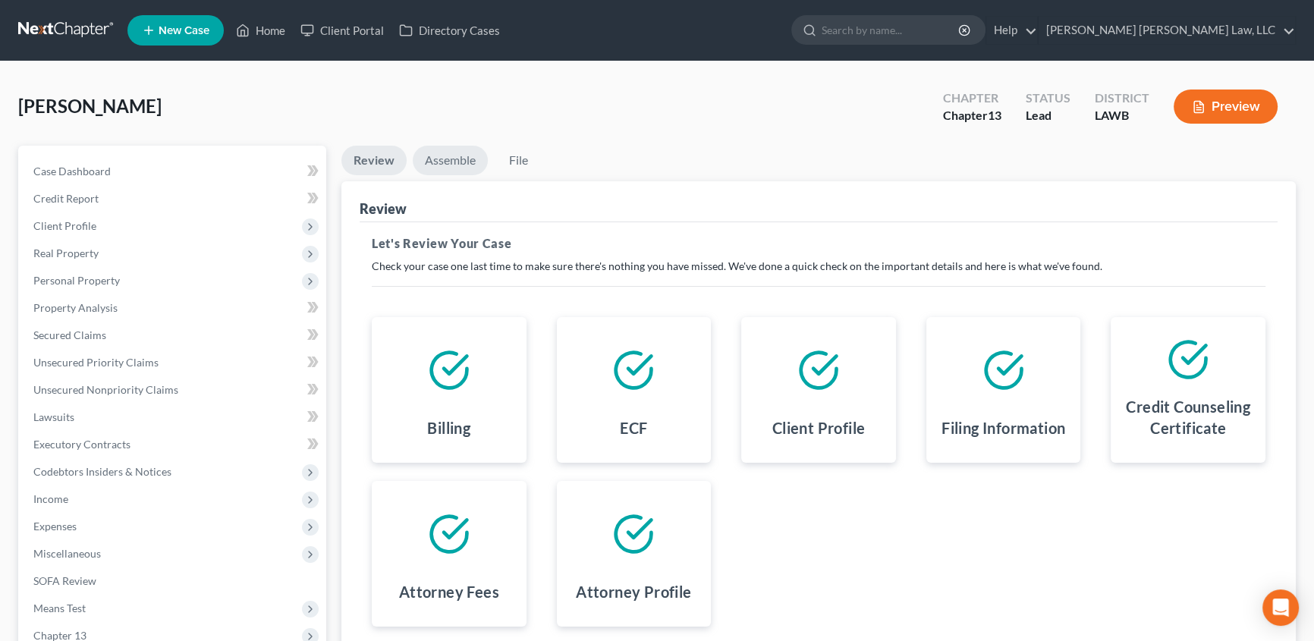
click at [457, 159] on link "Assemble" at bounding box center [450, 161] width 75 height 30
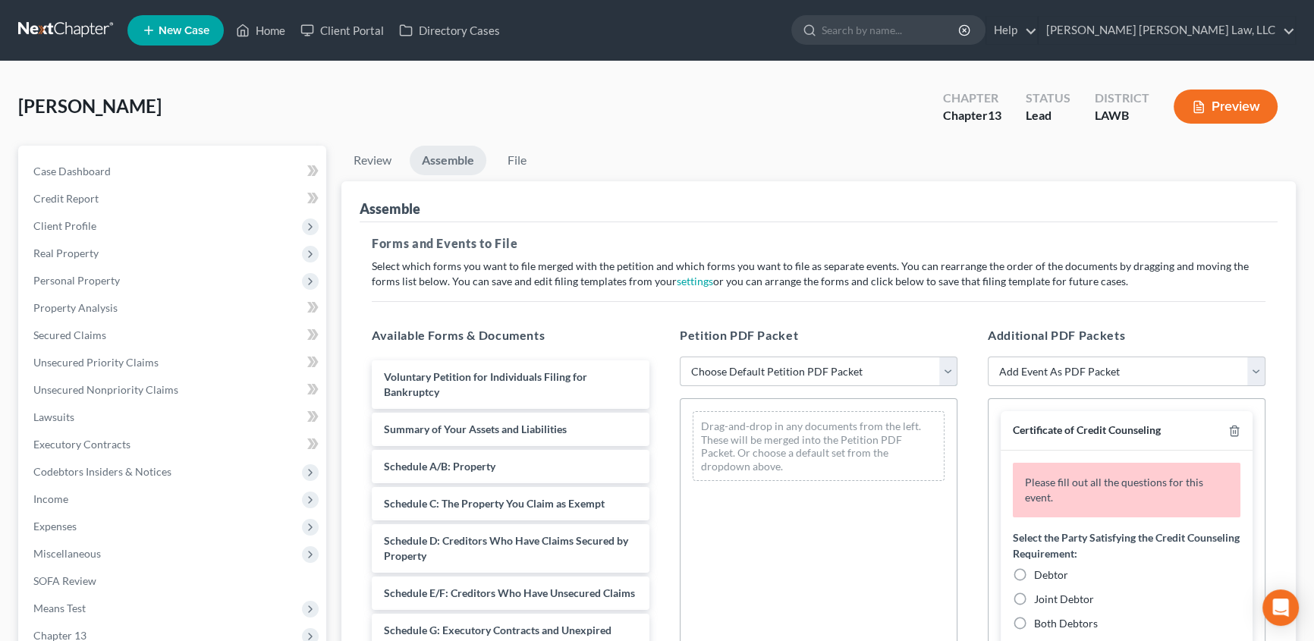
click at [776, 368] on select "Choose Default Petition PDF Packet Complete Bankruptcy Petition (all forms and …" at bounding box center [819, 372] width 278 height 30
select select "0"
click at [680, 357] on select "Choose Default Petition PDF Packet Complete Bankruptcy Petition (all forms and …" at bounding box center [819, 372] width 278 height 30
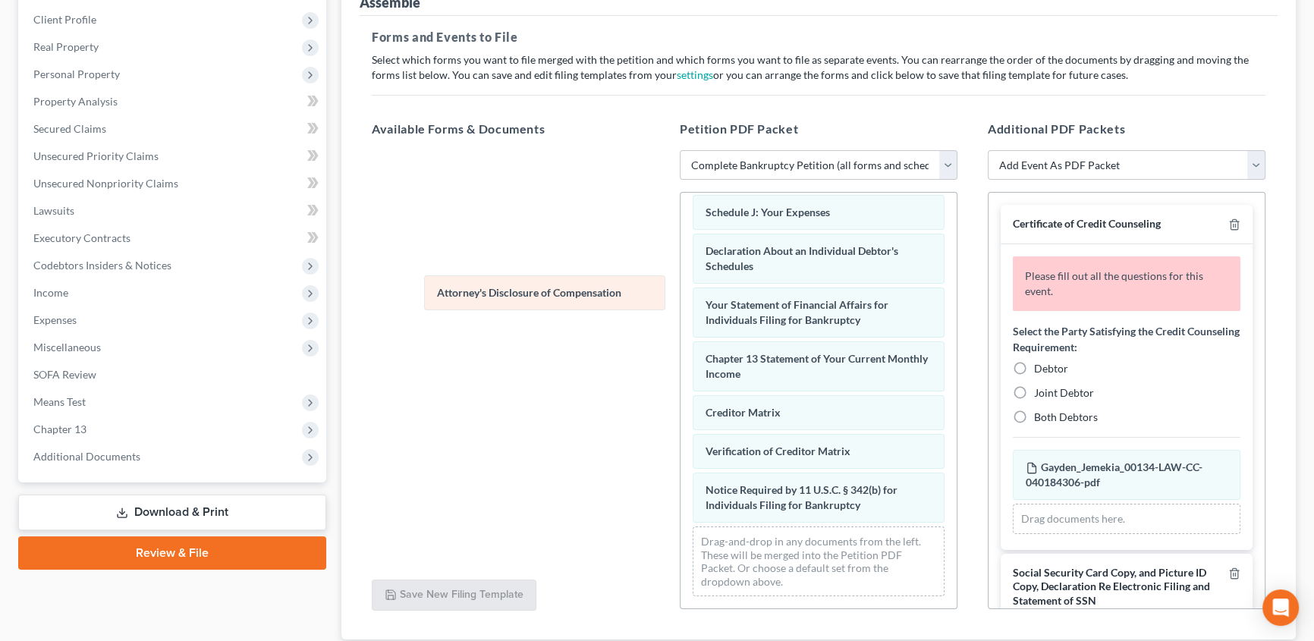
scroll to position [431, 0]
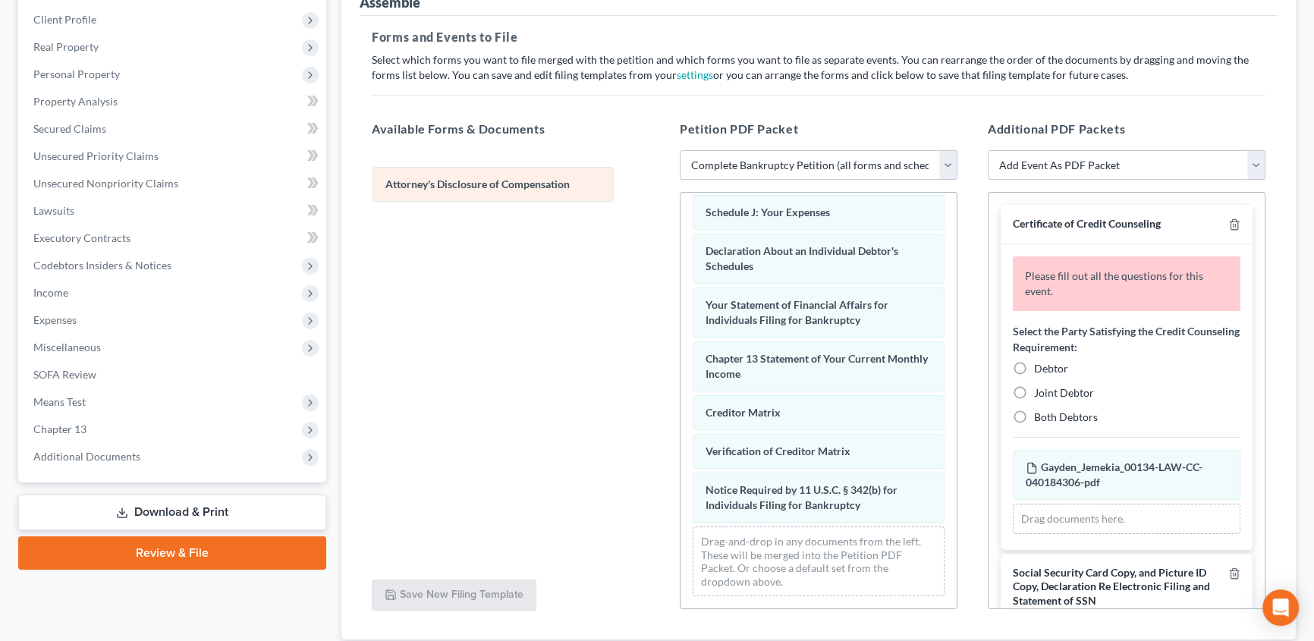
drag, startPoint x: 778, startPoint y: 510, endPoint x: 462, endPoint y: 189, distance: 450.0
click at [680, 189] on div "Attorney's Disclosure of Compensation Voluntary Petition for Individuals Filing…" at bounding box center [818, 191] width 276 height 834
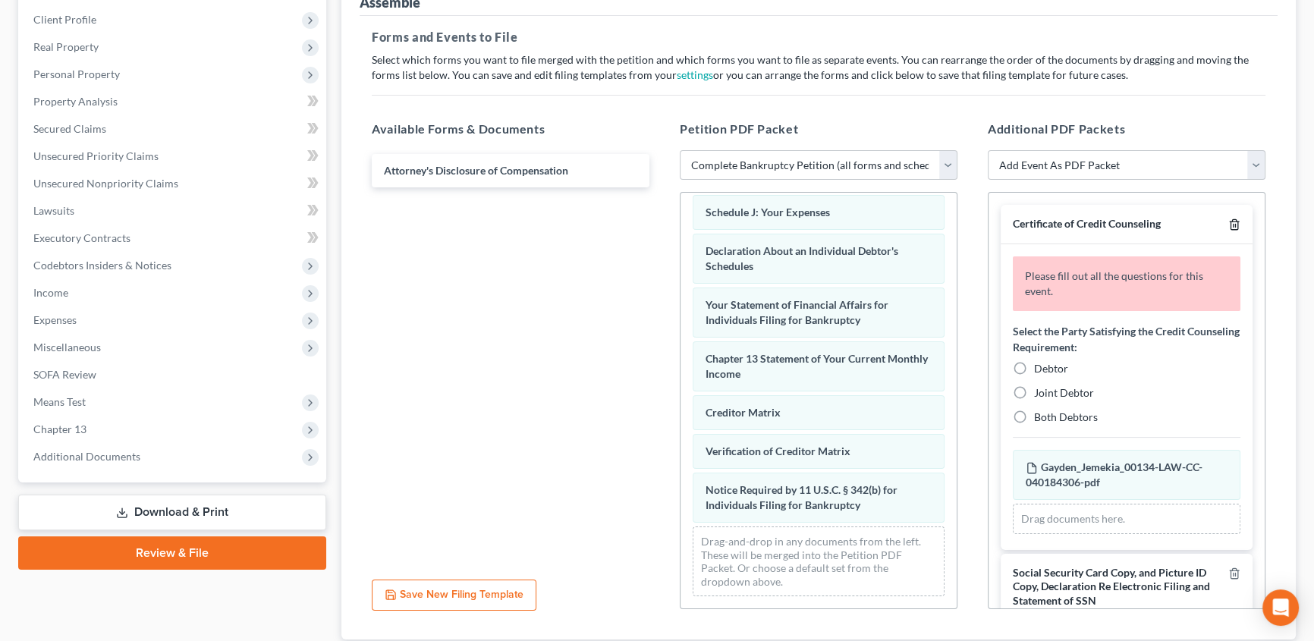
click at [1230, 222] on polyline "button" at bounding box center [1234, 222] width 9 height 0
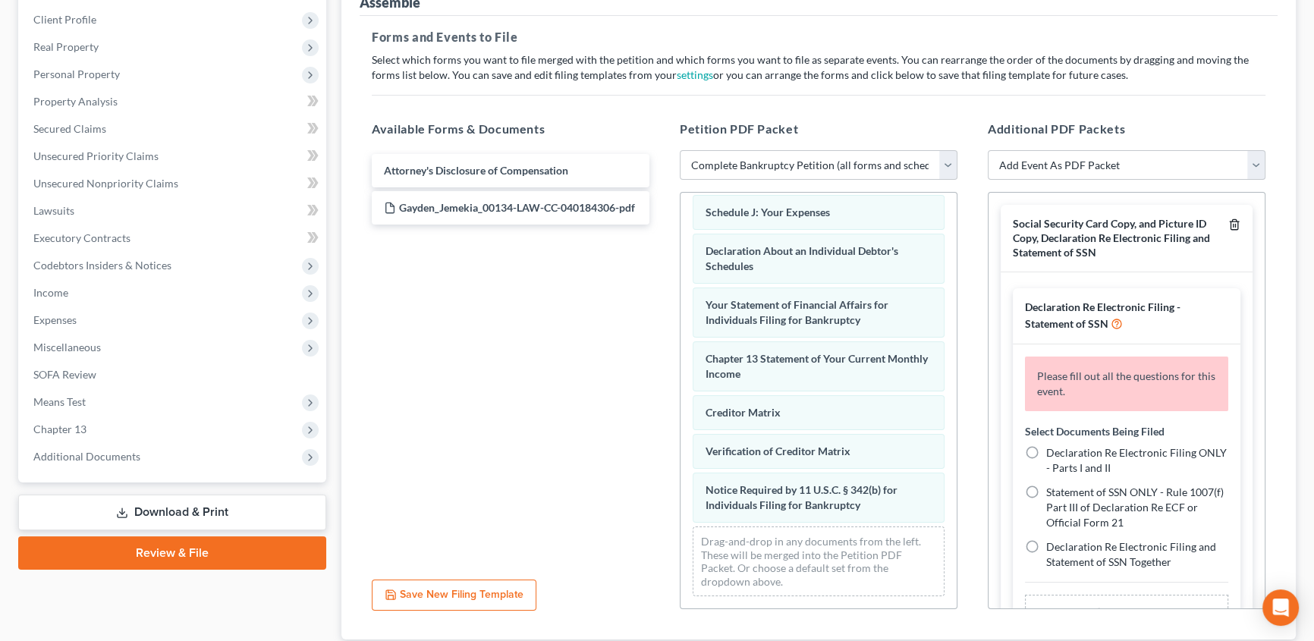
click at [1230, 220] on icon "button" at bounding box center [1233, 225] width 7 height 10
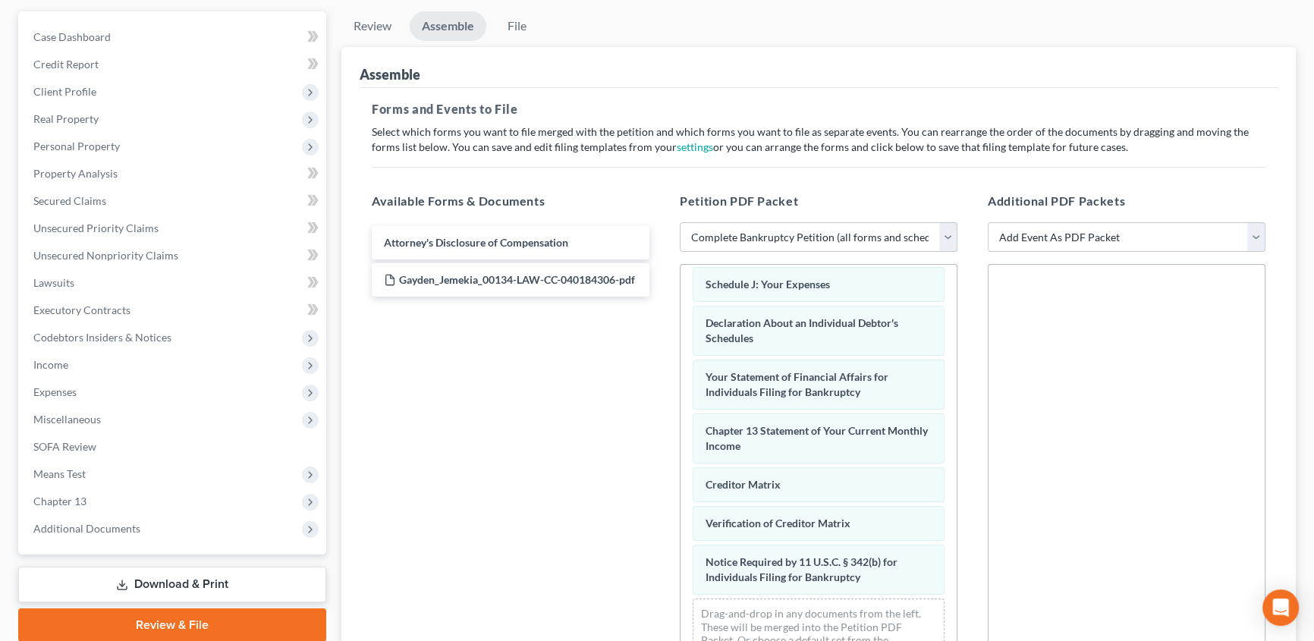
scroll to position [0, 0]
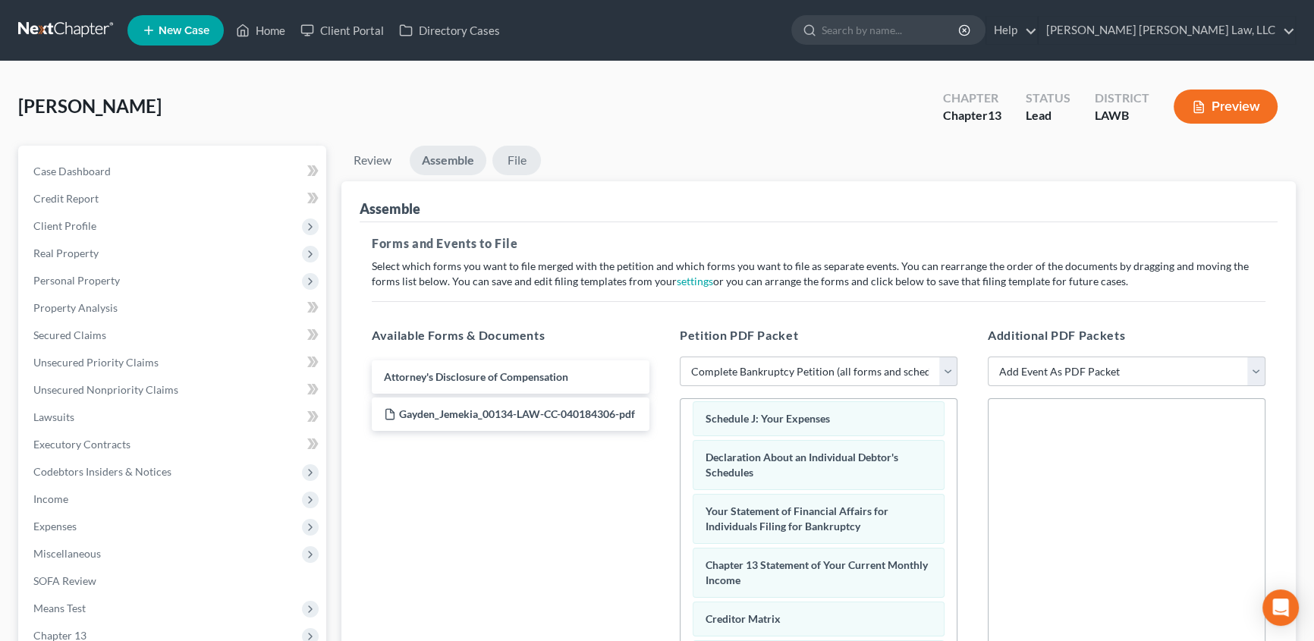
click at [526, 159] on link "File" at bounding box center [516, 161] width 49 height 30
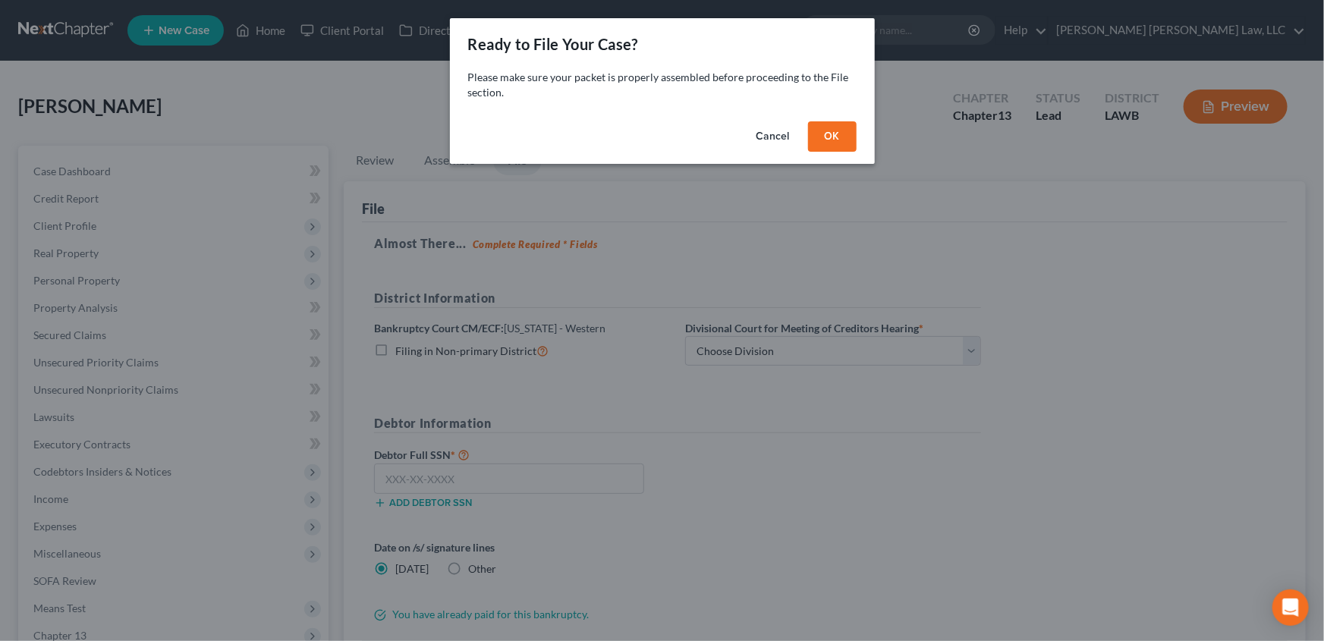
click at [831, 140] on button "OK" at bounding box center [832, 136] width 49 height 30
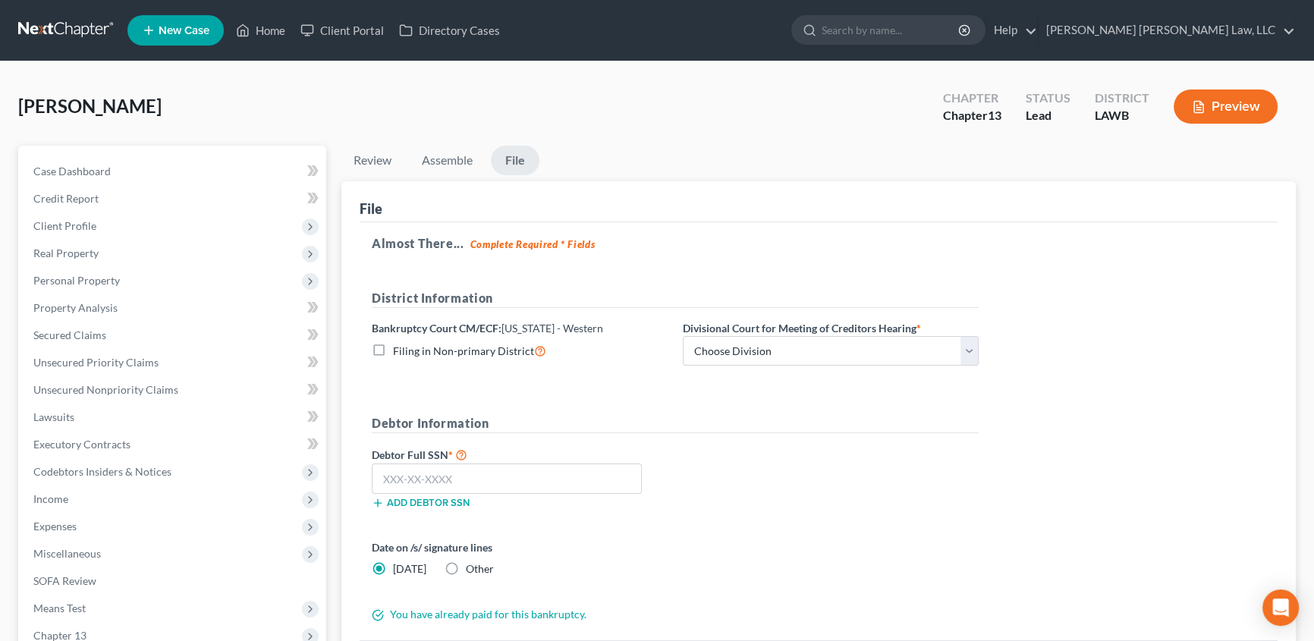
click at [393, 348] on label "Filing in Non-primary District" at bounding box center [469, 350] width 153 height 17
click at [399, 348] on input "Filing in Non-primary District" at bounding box center [404, 347] width 10 height 10
checkbox input "true"
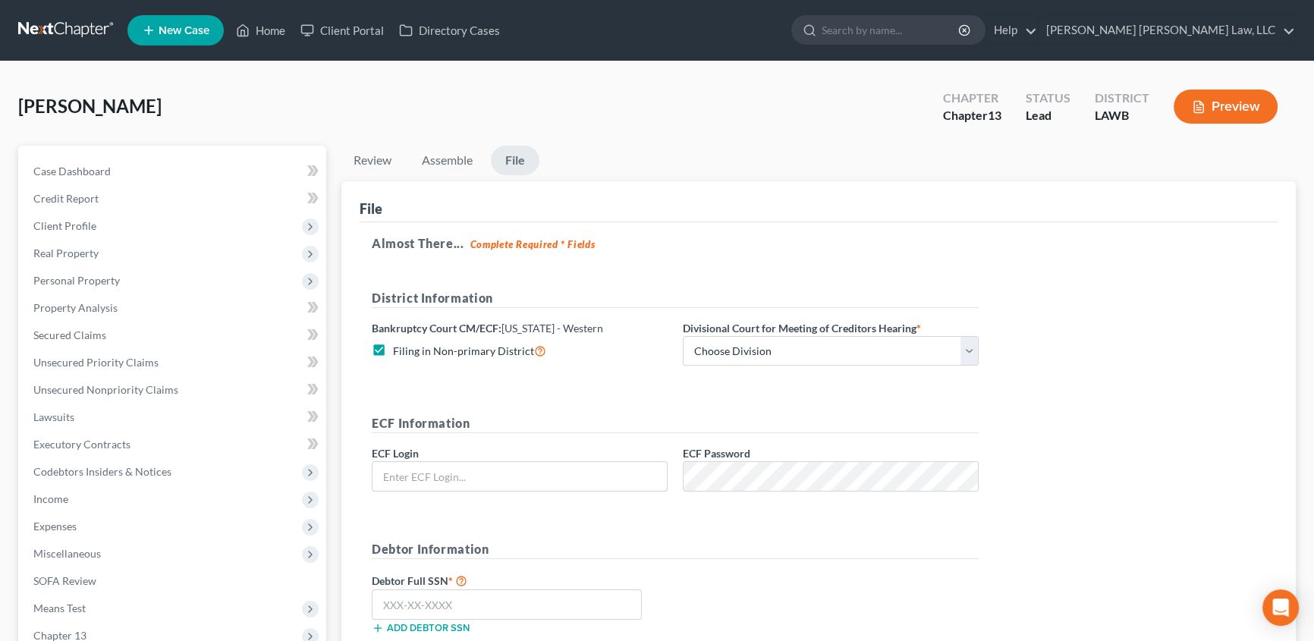
type input "eoyoung3p"
click at [742, 347] on select "Choose Division [GEOGRAPHIC_DATA] [GEOGRAPHIC_DATA]-[GEOGRAPHIC_DATA] Lake [PER…" at bounding box center [831, 351] width 296 height 30
select select "3"
click at [683, 336] on select "Choose Division [GEOGRAPHIC_DATA] [GEOGRAPHIC_DATA]-[GEOGRAPHIC_DATA] Lake [PER…" at bounding box center [831, 351] width 296 height 30
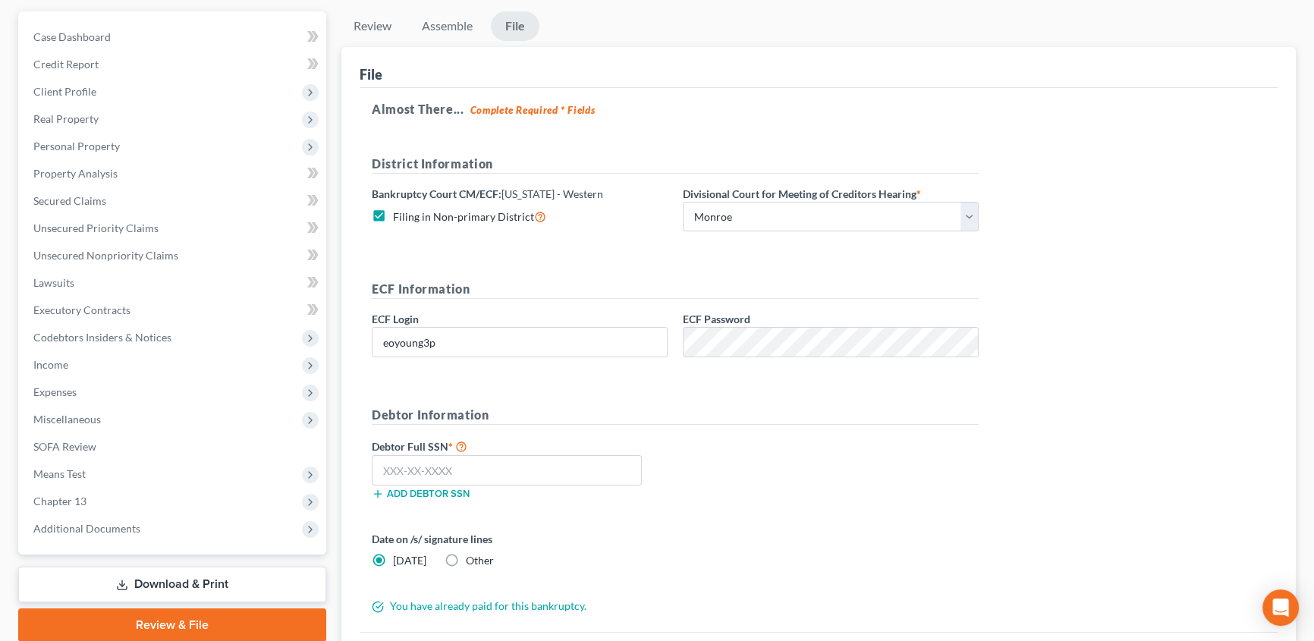
scroll to position [137, 0]
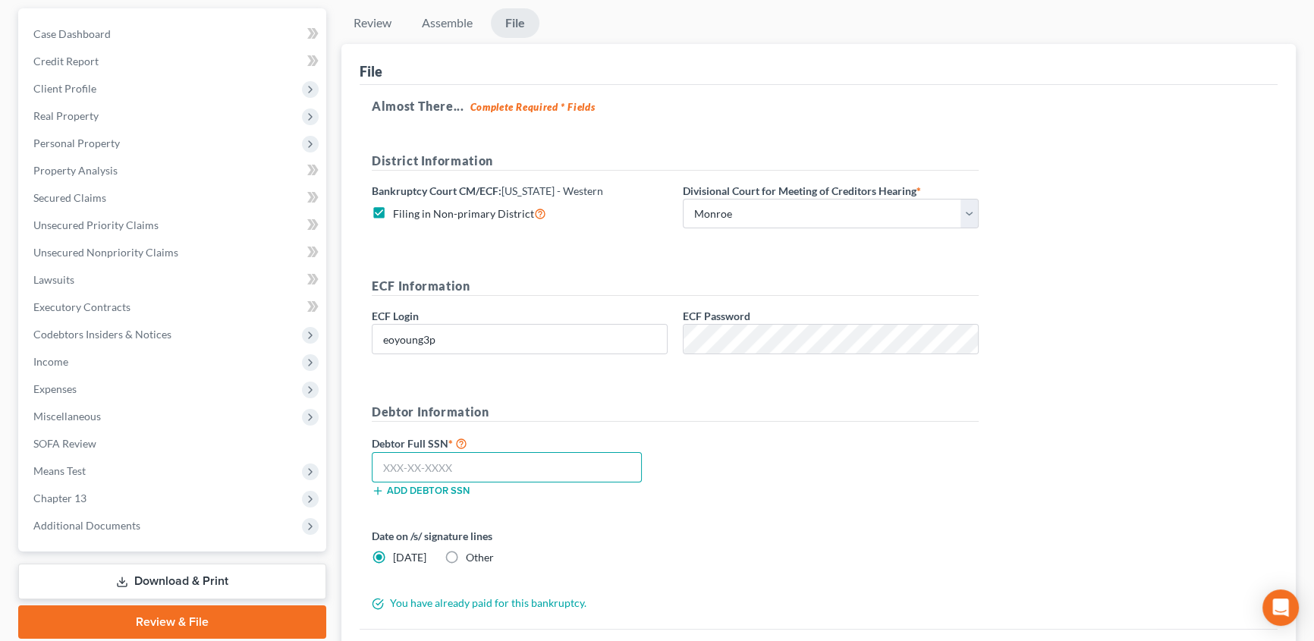
click at [380, 466] on input "text" at bounding box center [507, 467] width 270 height 30
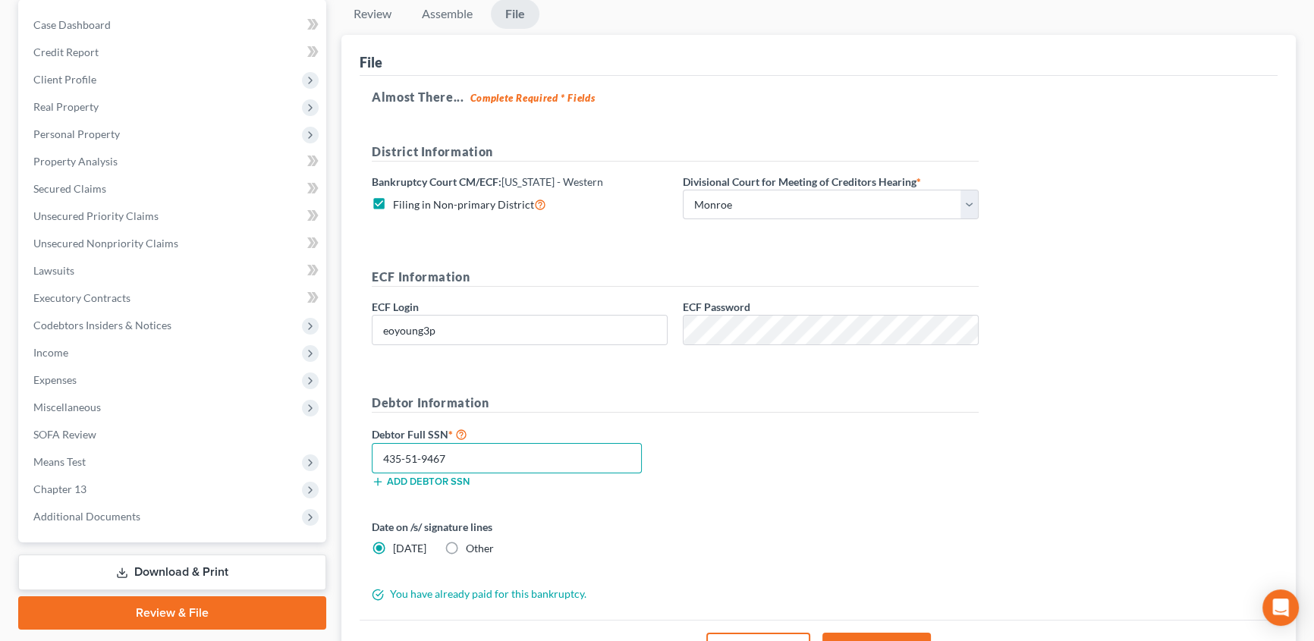
scroll to position [206, 0]
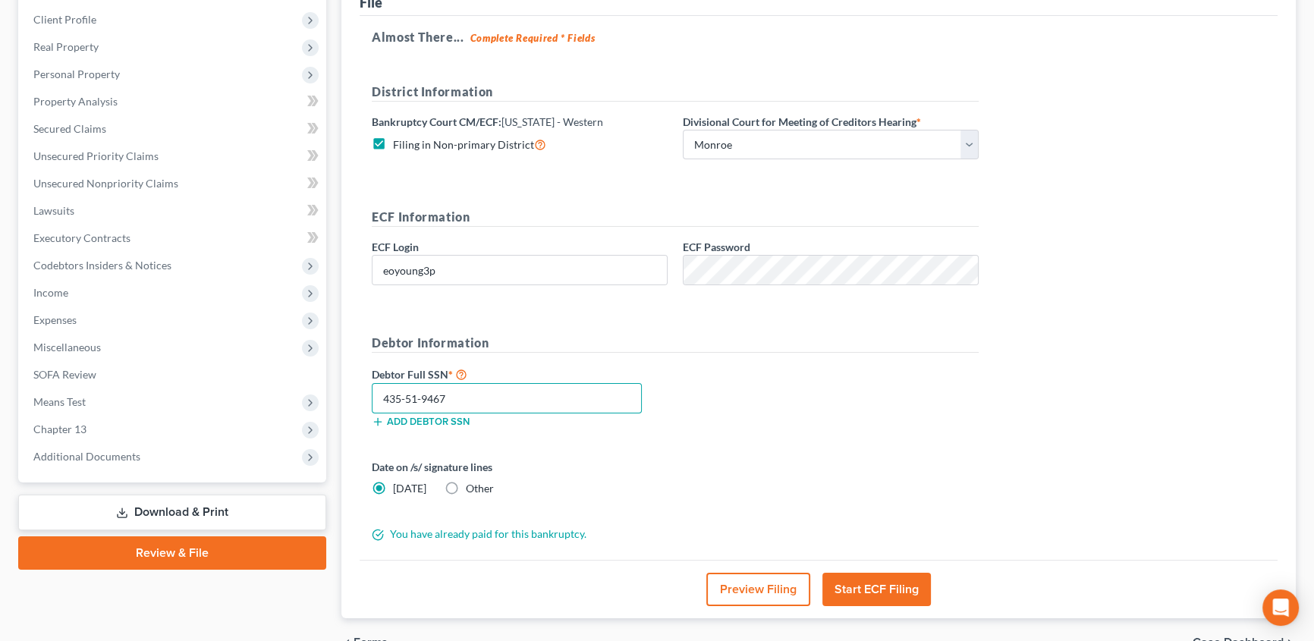
type input "435-51-9467"
click at [872, 586] on button "Start ECF Filing" at bounding box center [876, 589] width 108 height 33
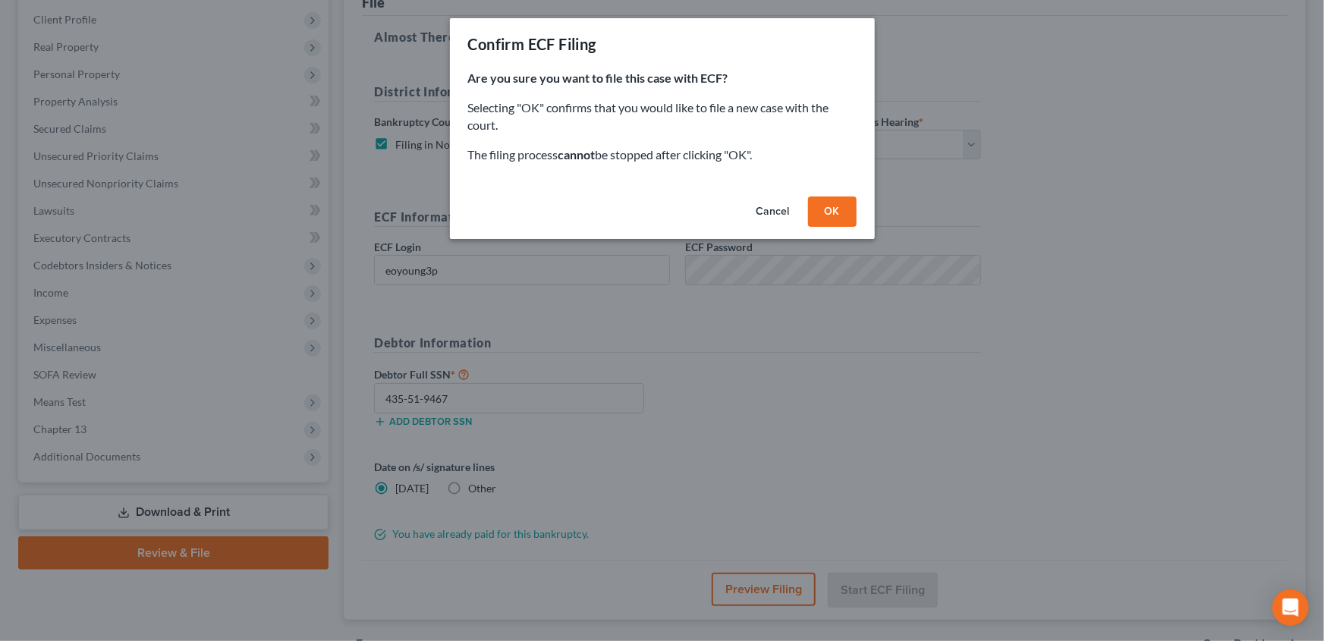
click at [831, 213] on button "OK" at bounding box center [832, 211] width 49 height 30
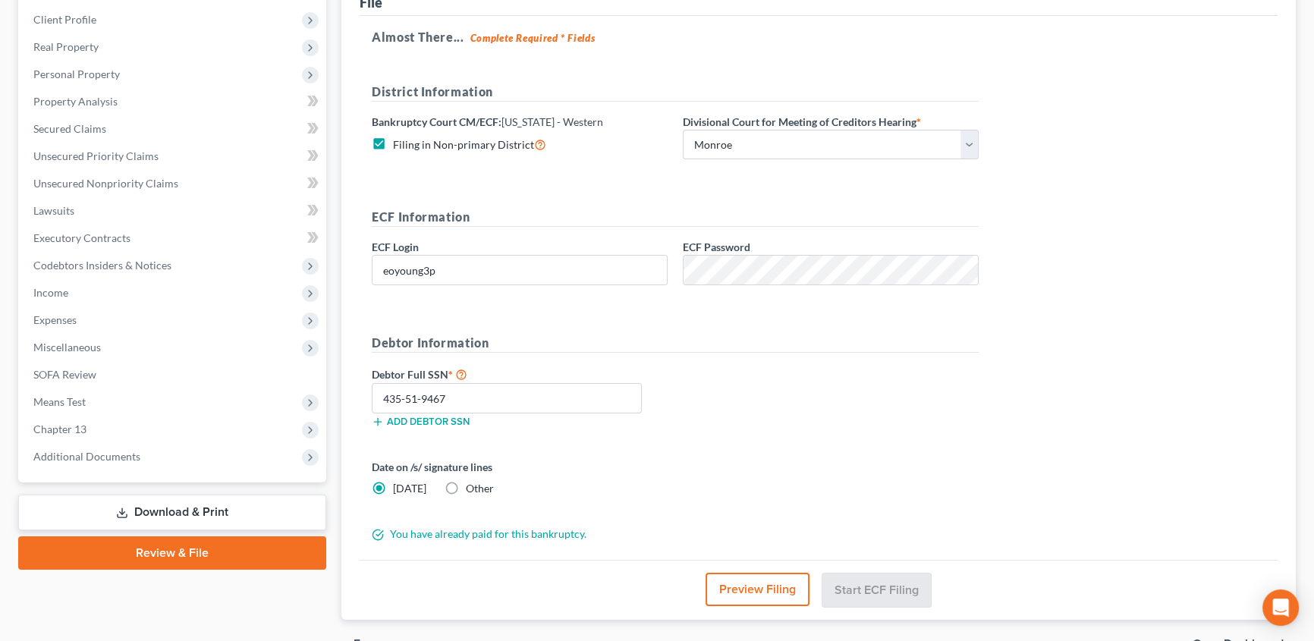
scroll to position [190, 0]
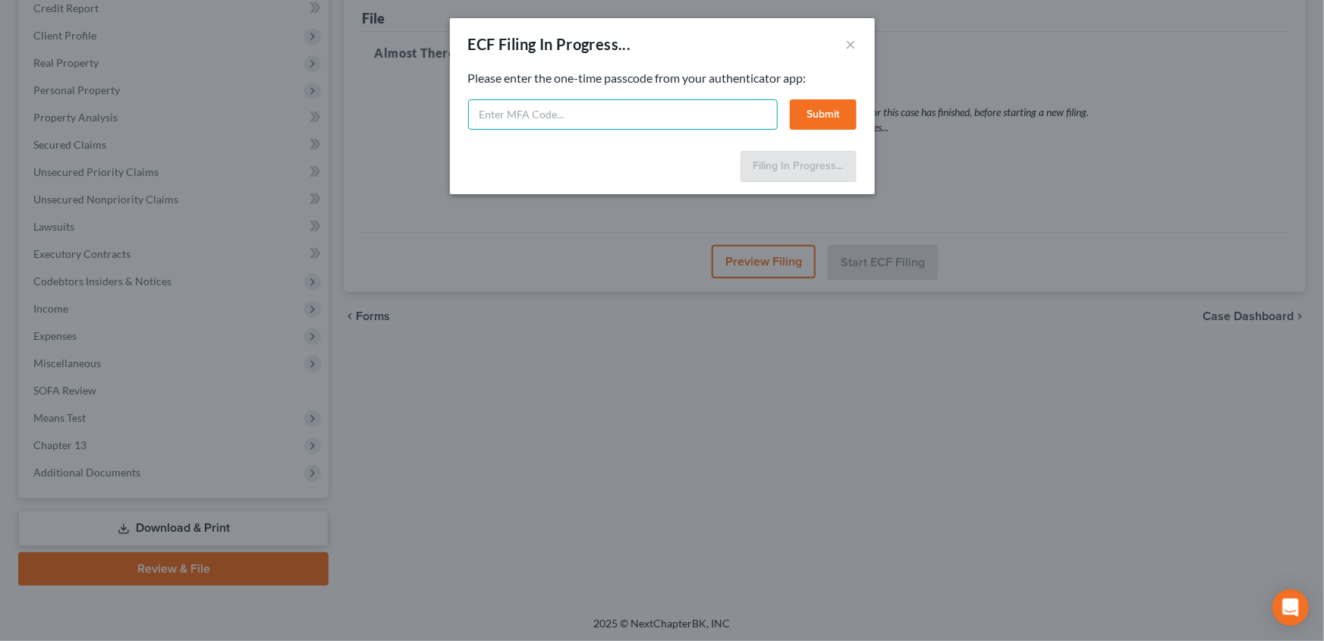
click at [501, 121] on input "text" at bounding box center [622, 114] width 309 height 30
type input "193322"
click at [828, 112] on button "Submit" at bounding box center [823, 114] width 67 height 30
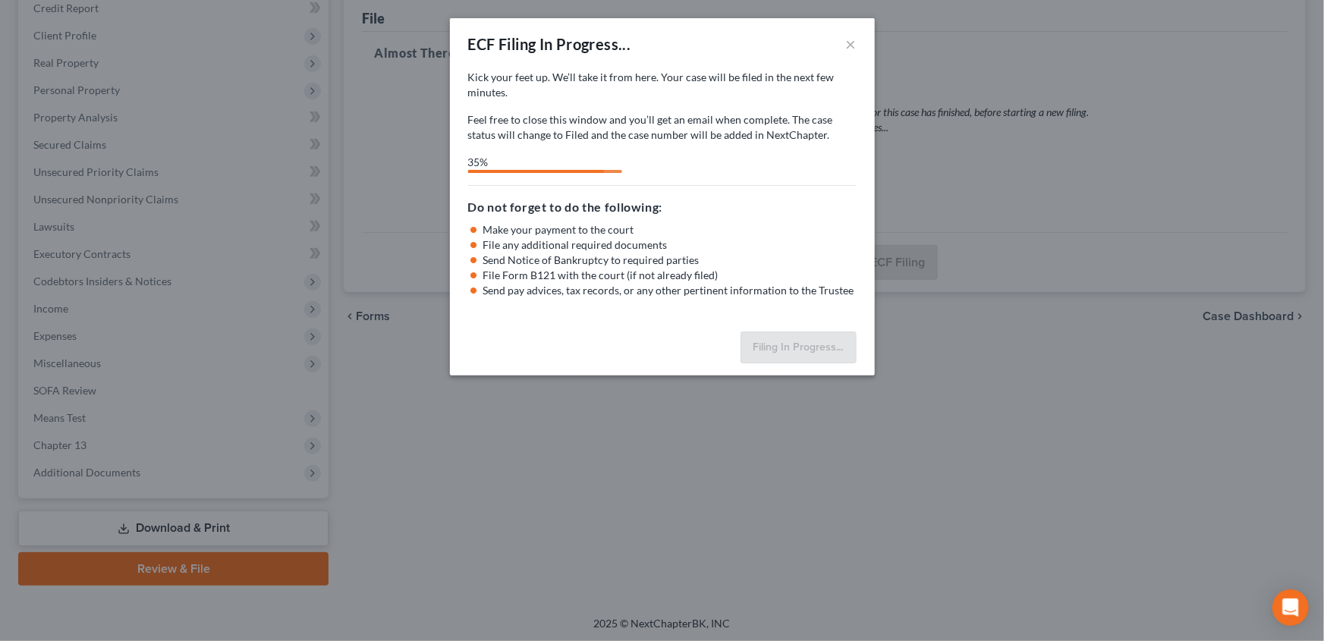
select select "3"
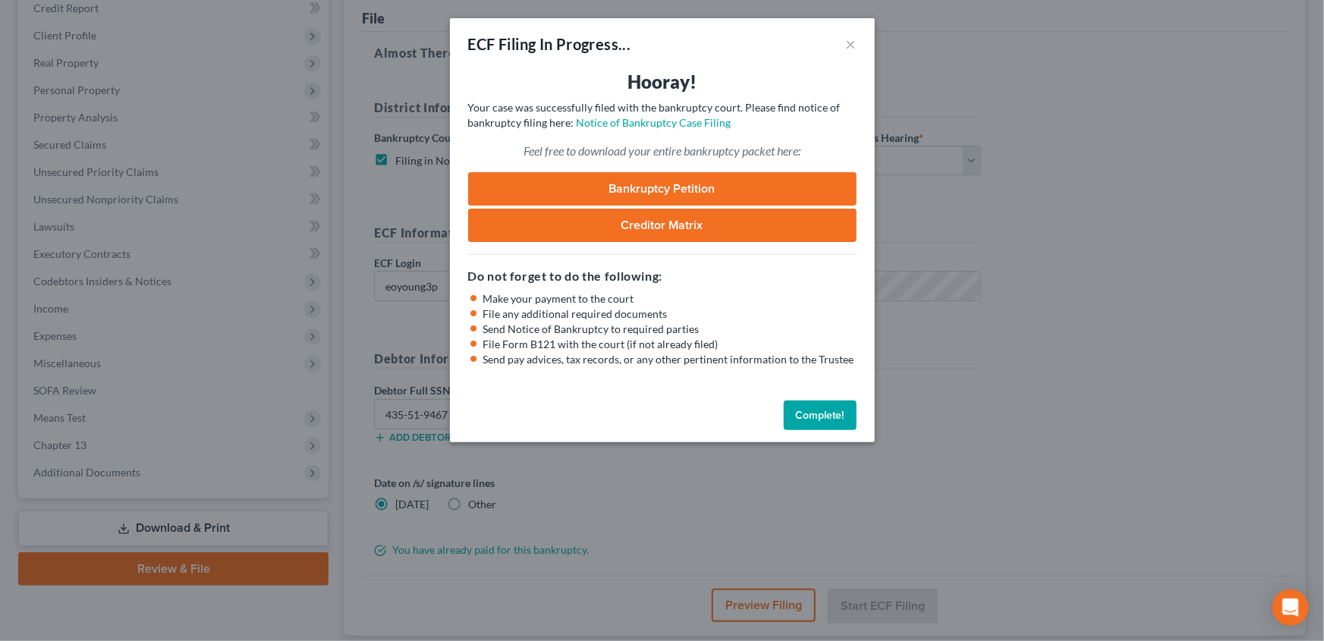
drag, startPoint x: 824, startPoint y: 416, endPoint x: 702, endPoint y: 441, distance: 124.1
click at [824, 416] on button "Complete!" at bounding box center [820, 416] width 73 height 30
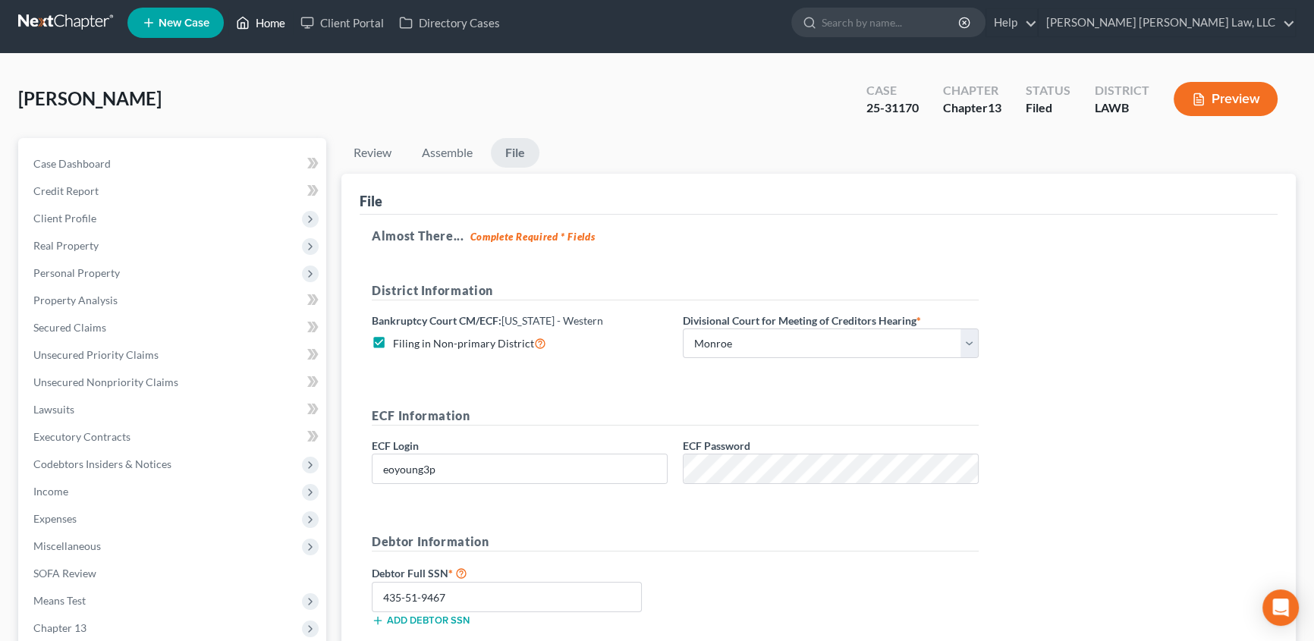
scroll to position [0, 0]
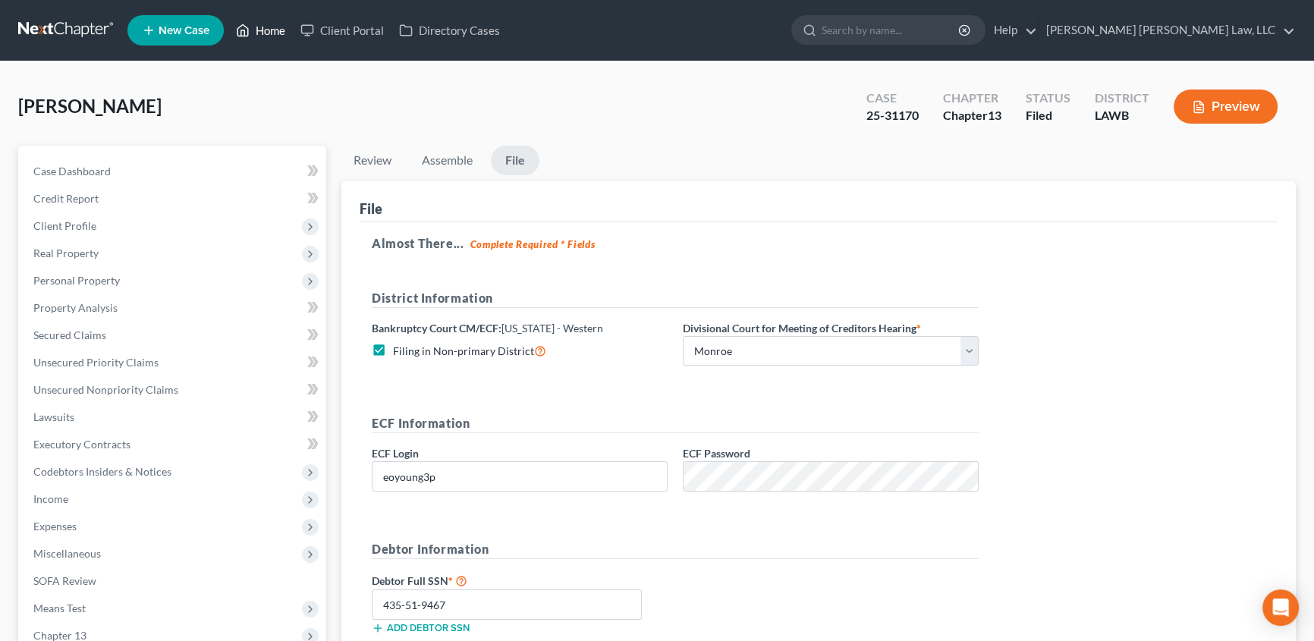
click at [266, 30] on link "Home" at bounding box center [260, 30] width 64 height 27
